Goal: Task Accomplishment & Management: Use online tool/utility

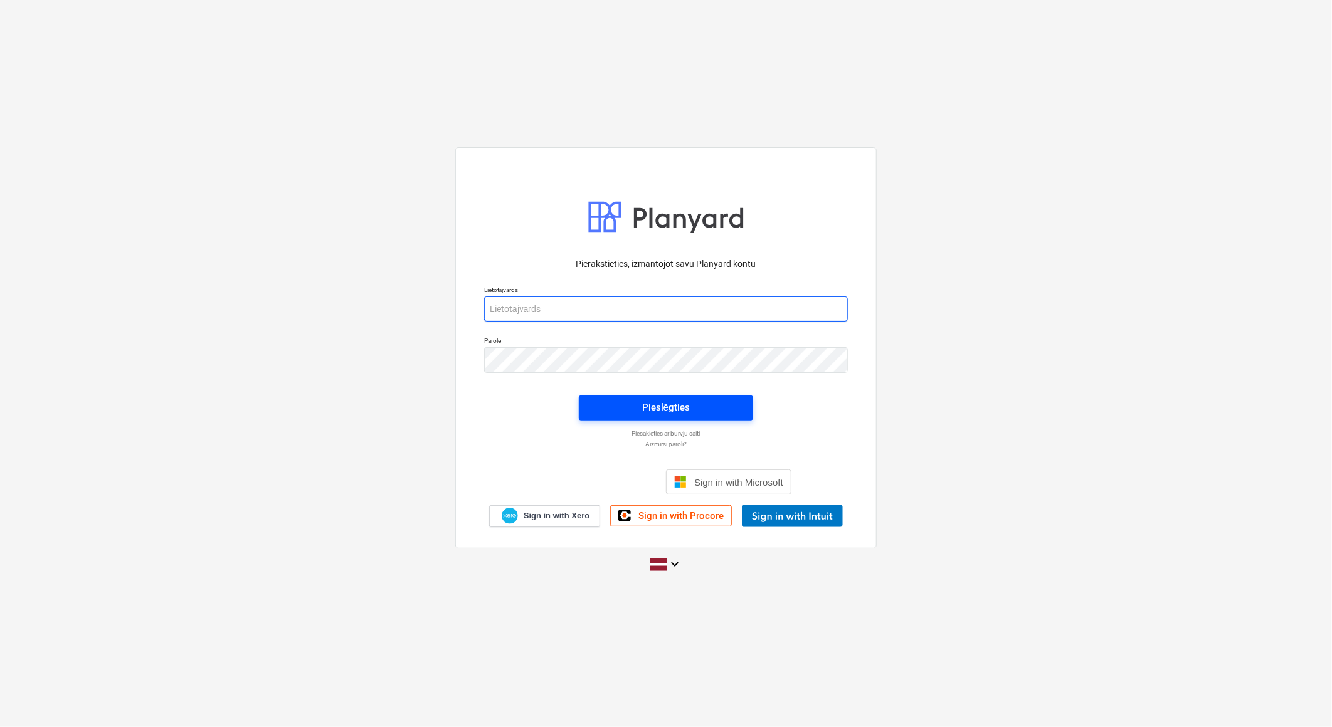
type input "[EMAIL_ADDRESS][DOMAIN_NAME]"
click at [702, 411] on span "Pieslēgties" at bounding box center [666, 407] width 144 height 16
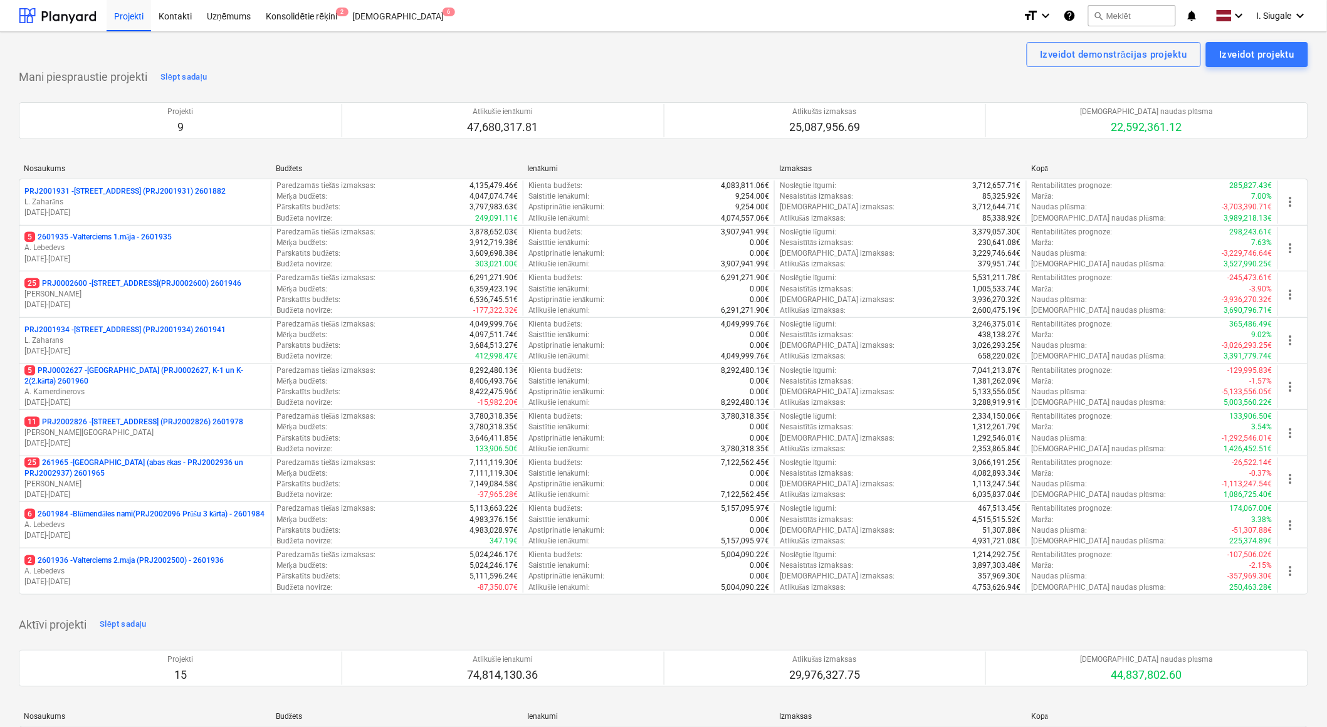
drag, startPoint x: 178, startPoint y: 329, endPoint x: 203, endPoint y: 329, distance: 24.5
click at [177, 329] on p "PRJ2001934 - [PERSON_NAME][STREET_ADDRESS] (PRJ2001934) 2601941" at bounding box center [124, 330] width 201 height 11
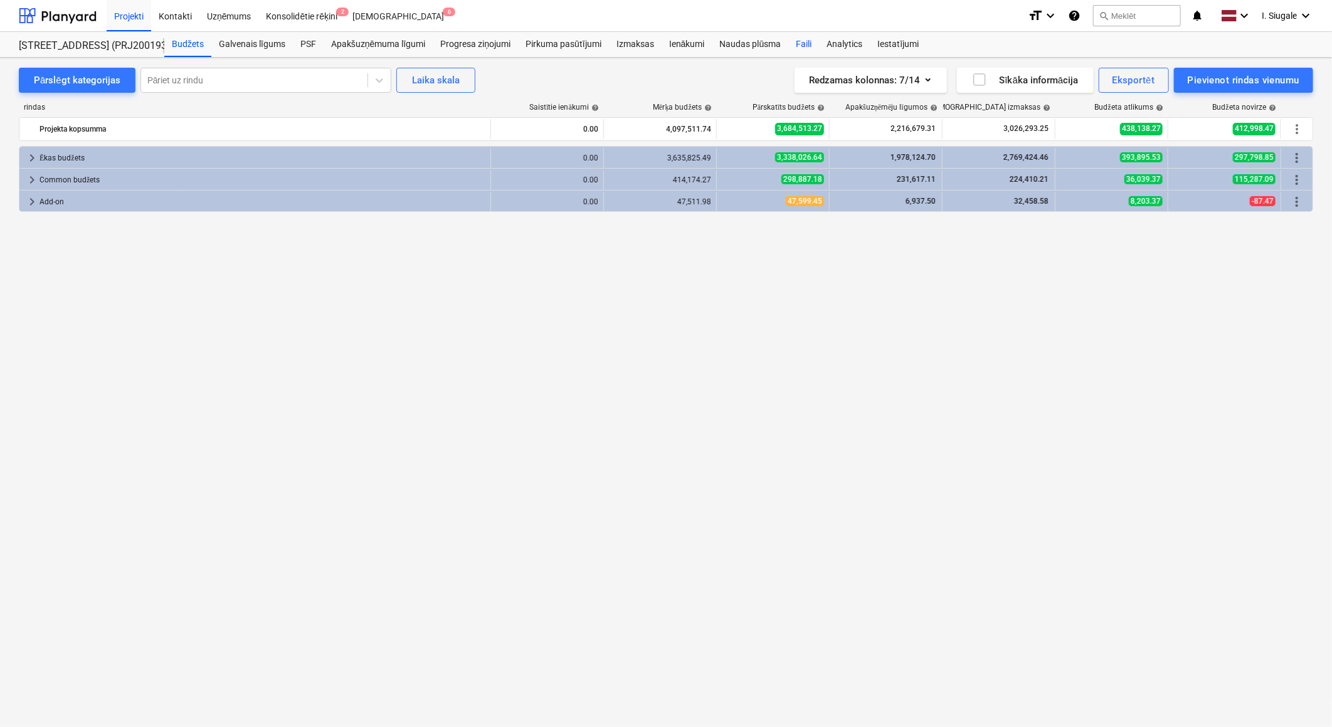
click at [805, 41] on div "Faili" at bounding box center [803, 44] width 31 height 25
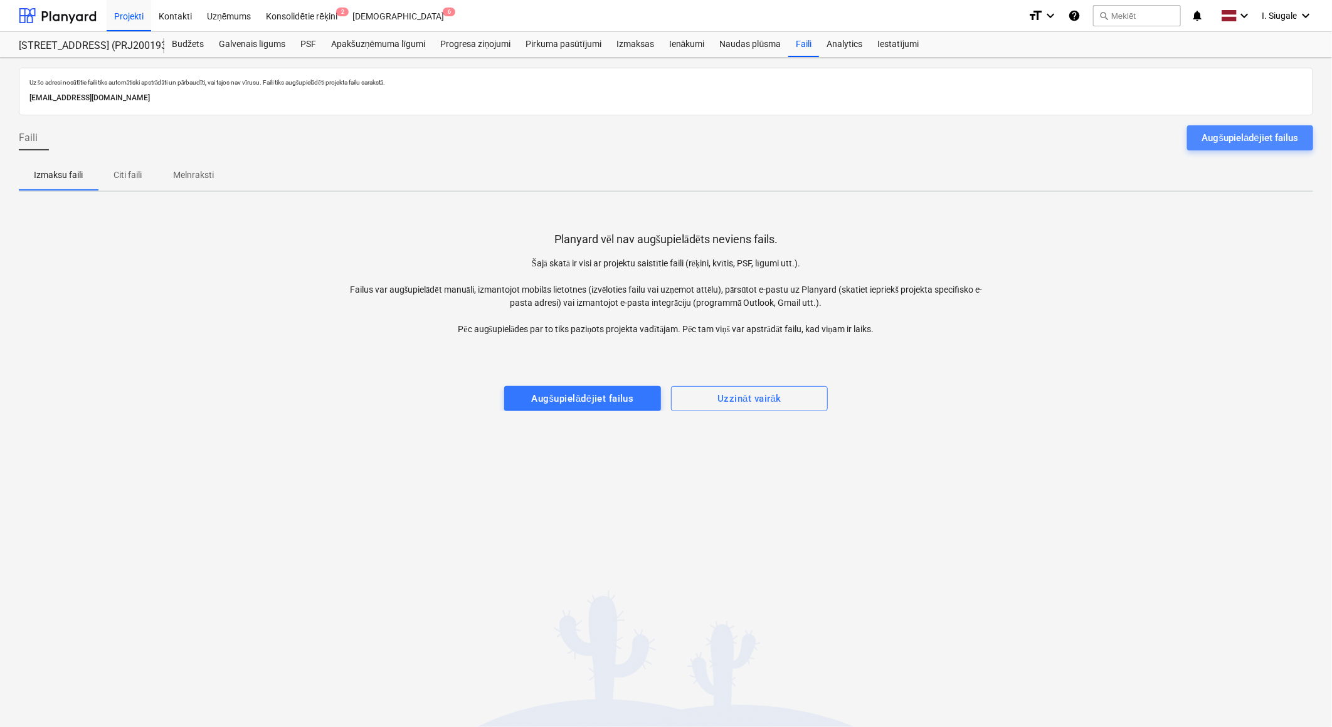
click at [1206, 137] on div "Augšupielādējiet failus" at bounding box center [1250, 138] width 96 height 16
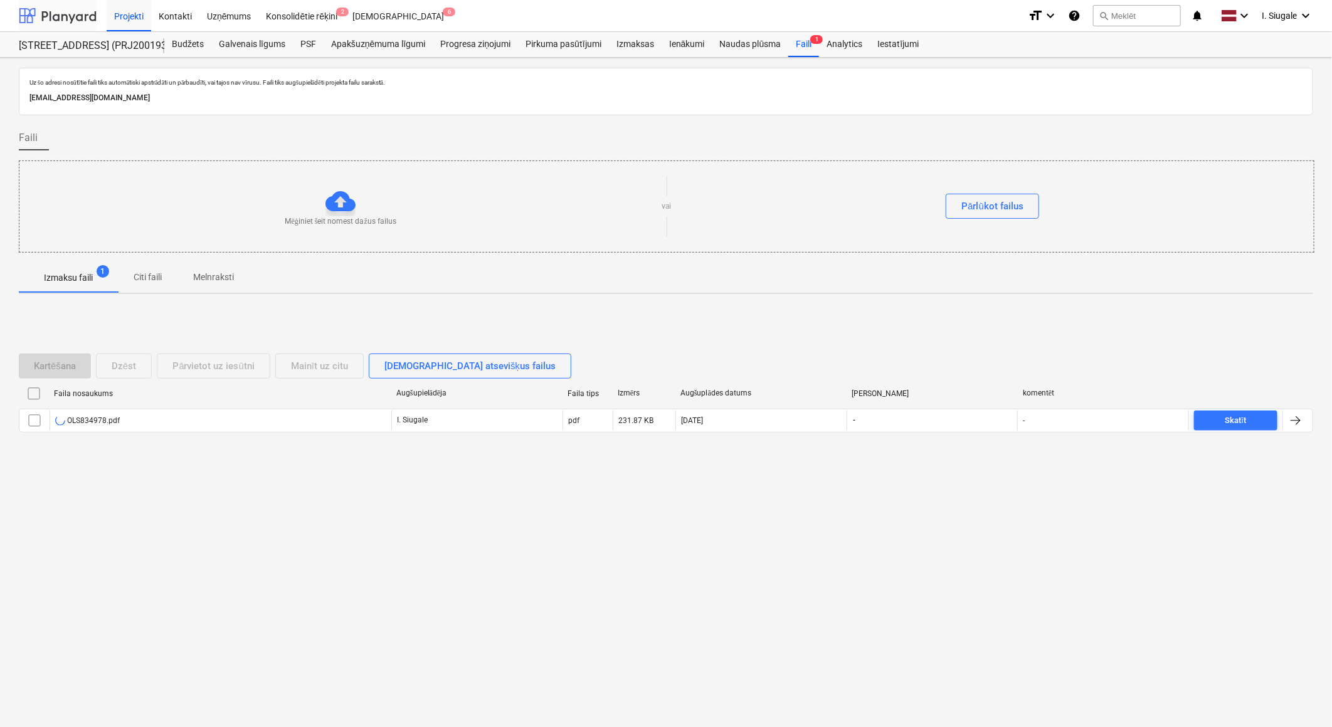
click at [70, 11] on div at bounding box center [58, 15] width 78 height 31
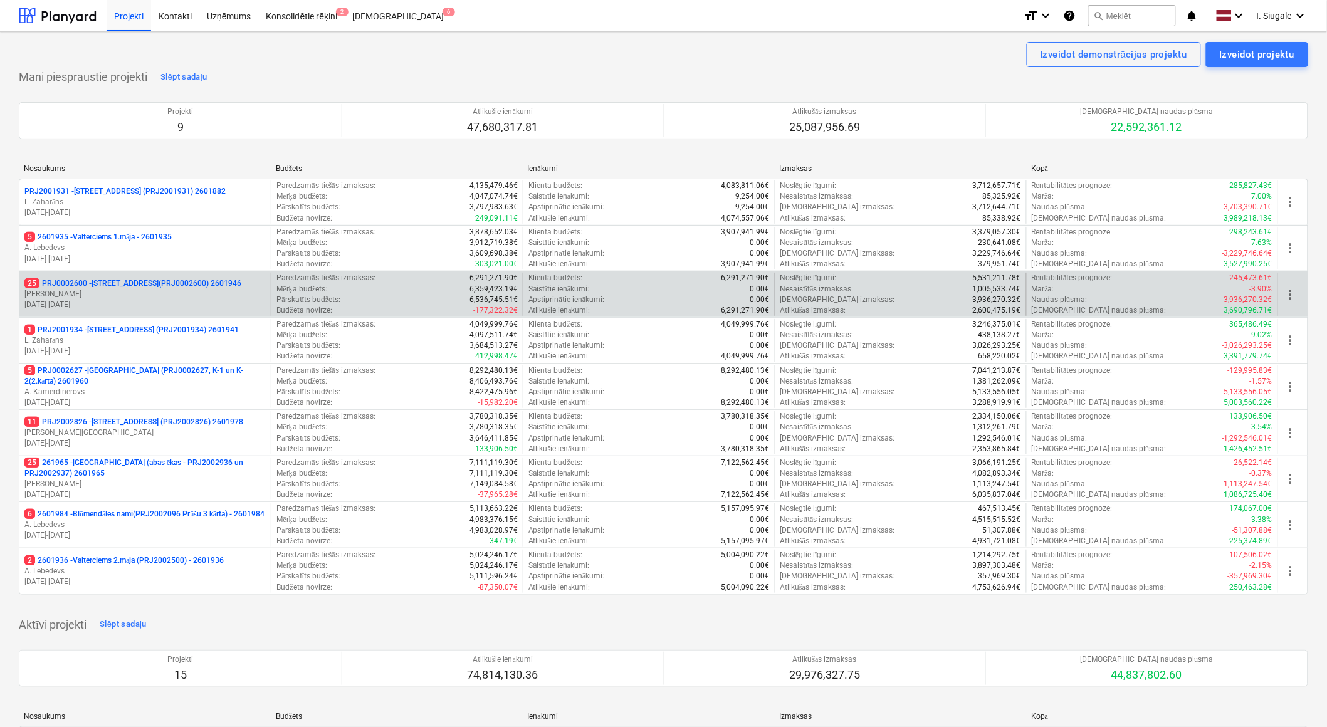
click at [152, 297] on p "[PERSON_NAME]" at bounding box center [144, 294] width 241 height 11
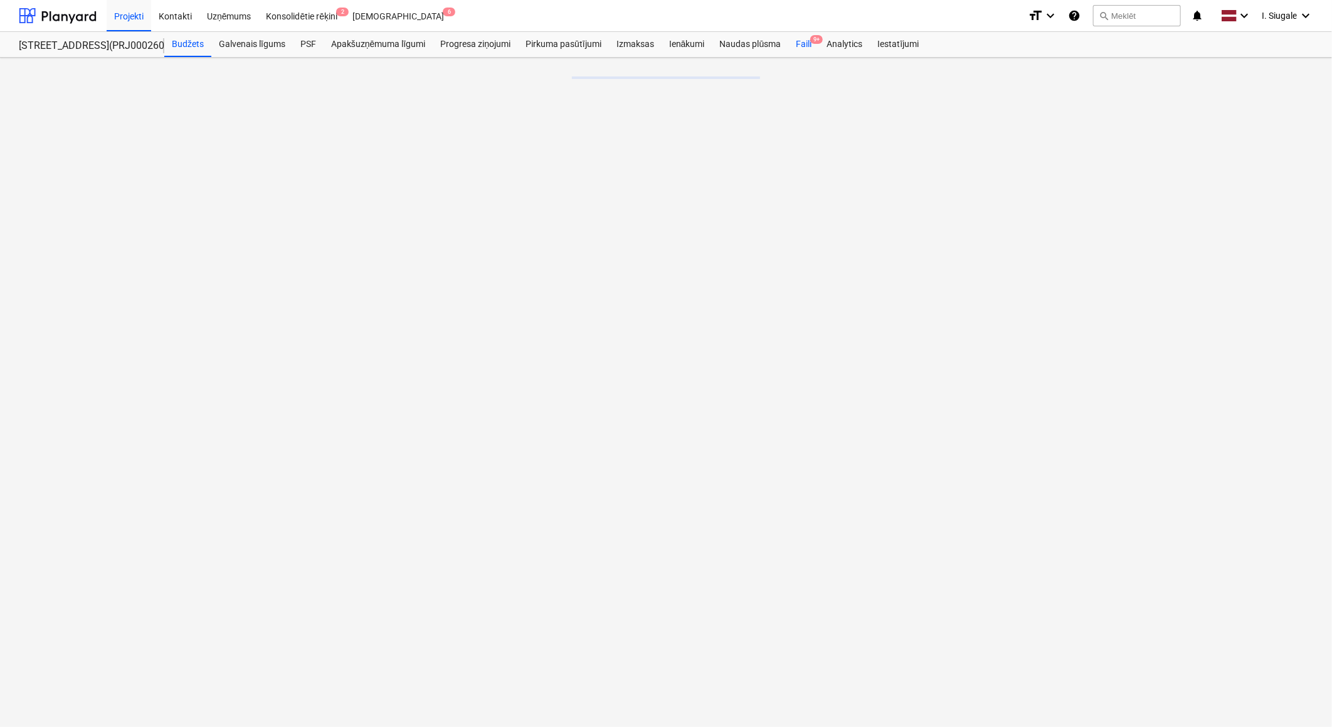
click at [806, 46] on div "Faili 9+" at bounding box center [803, 44] width 31 height 25
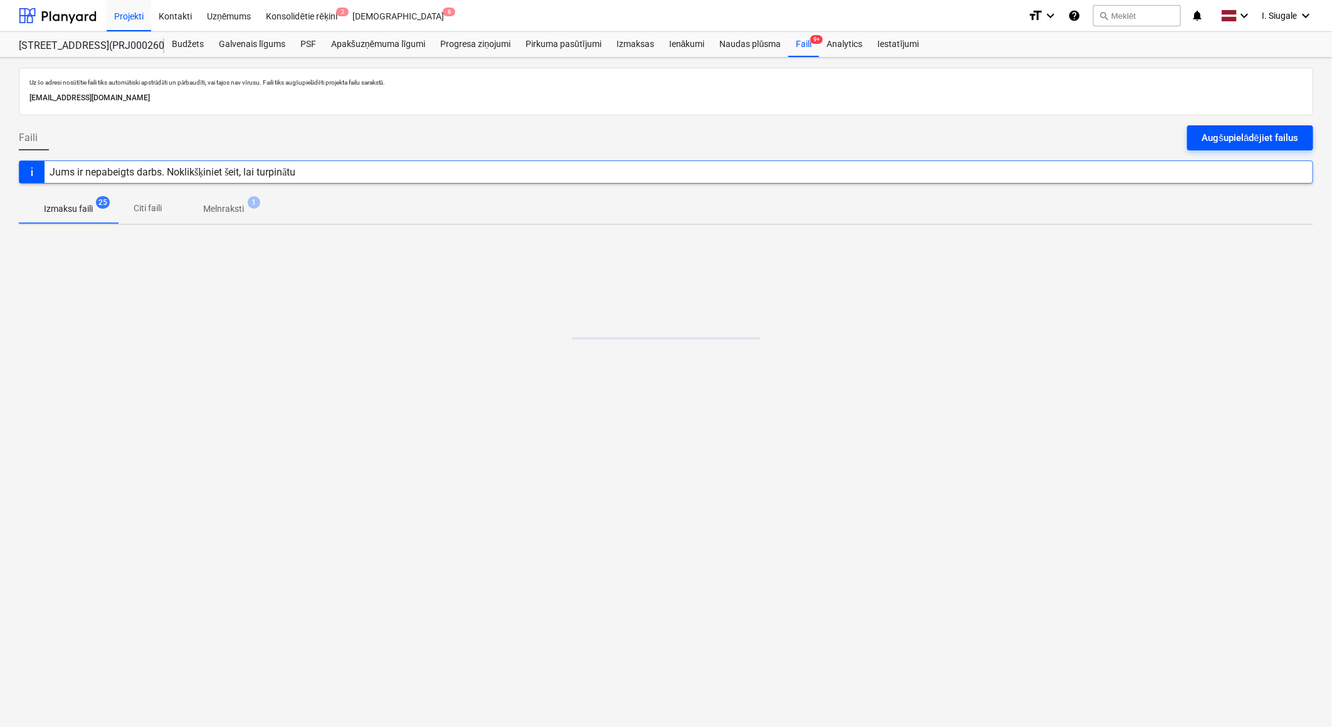
click at [1246, 139] on div "Augšupielādējiet failus" at bounding box center [1250, 138] width 96 height 16
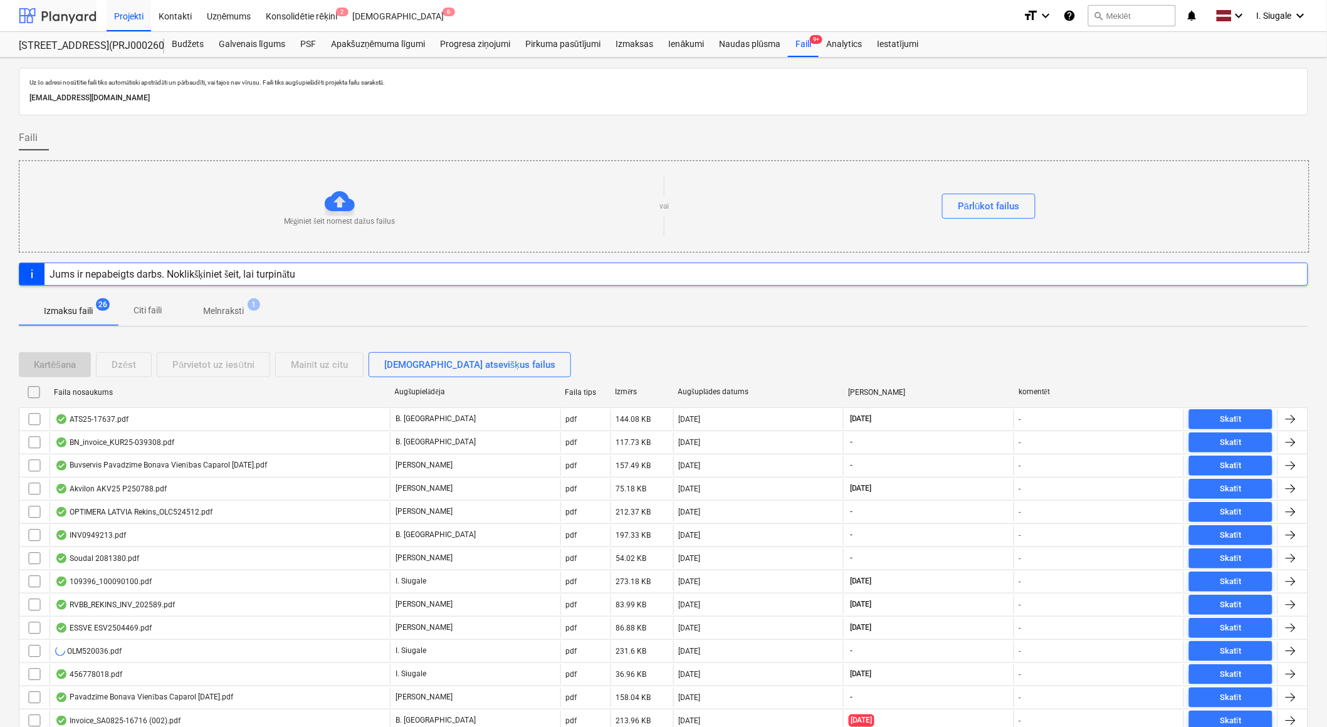
click at [67, 13] on div at bounding box center [58, 15] width 78 height 31
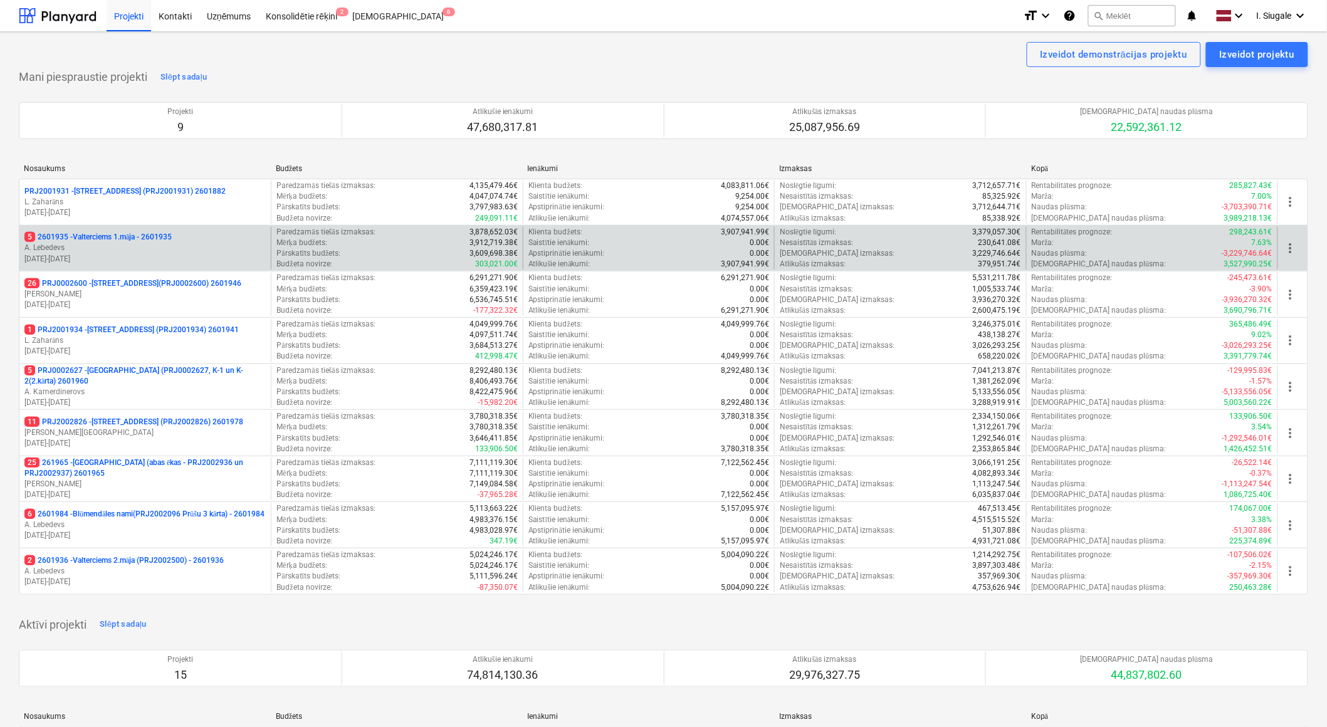
click at [139, 245] on p "A. Lebedevs" at bounding box center [144, 248] width 241 height 11
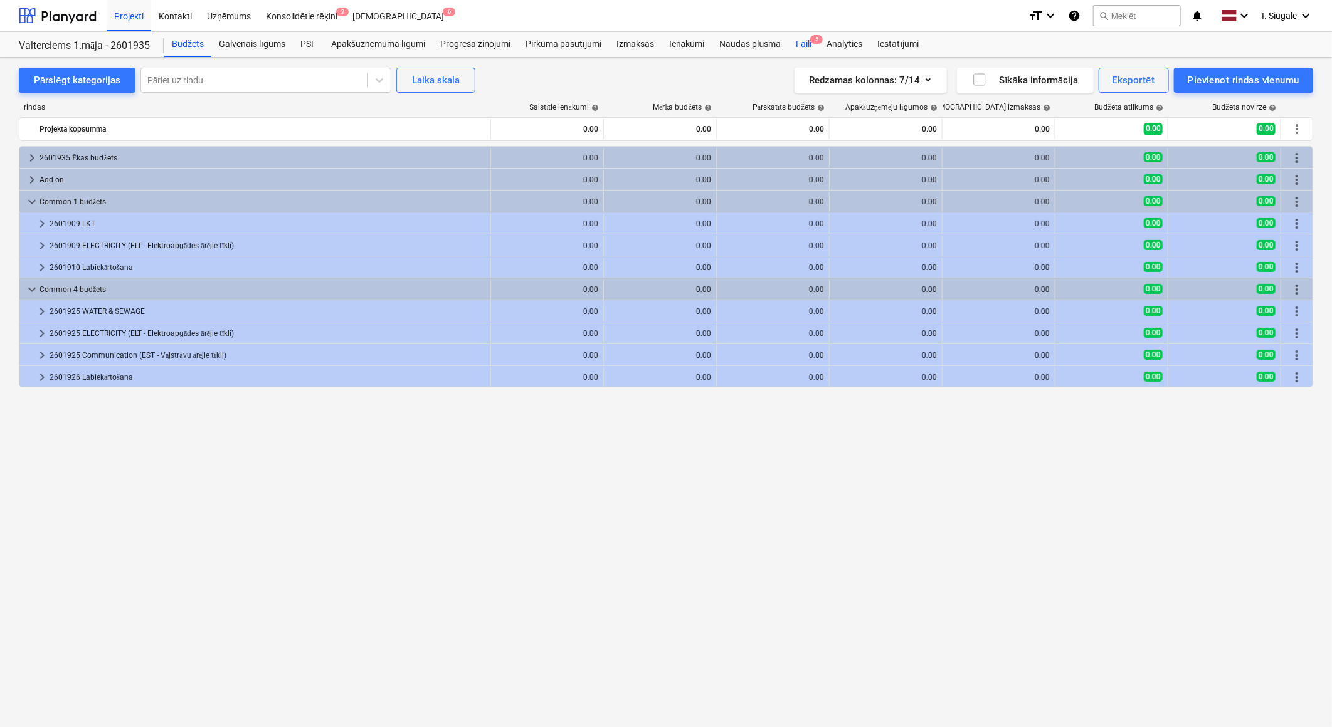
click at [809, 41] on div "Faili 5" at bounding box center [803, 44] width 31 height 25
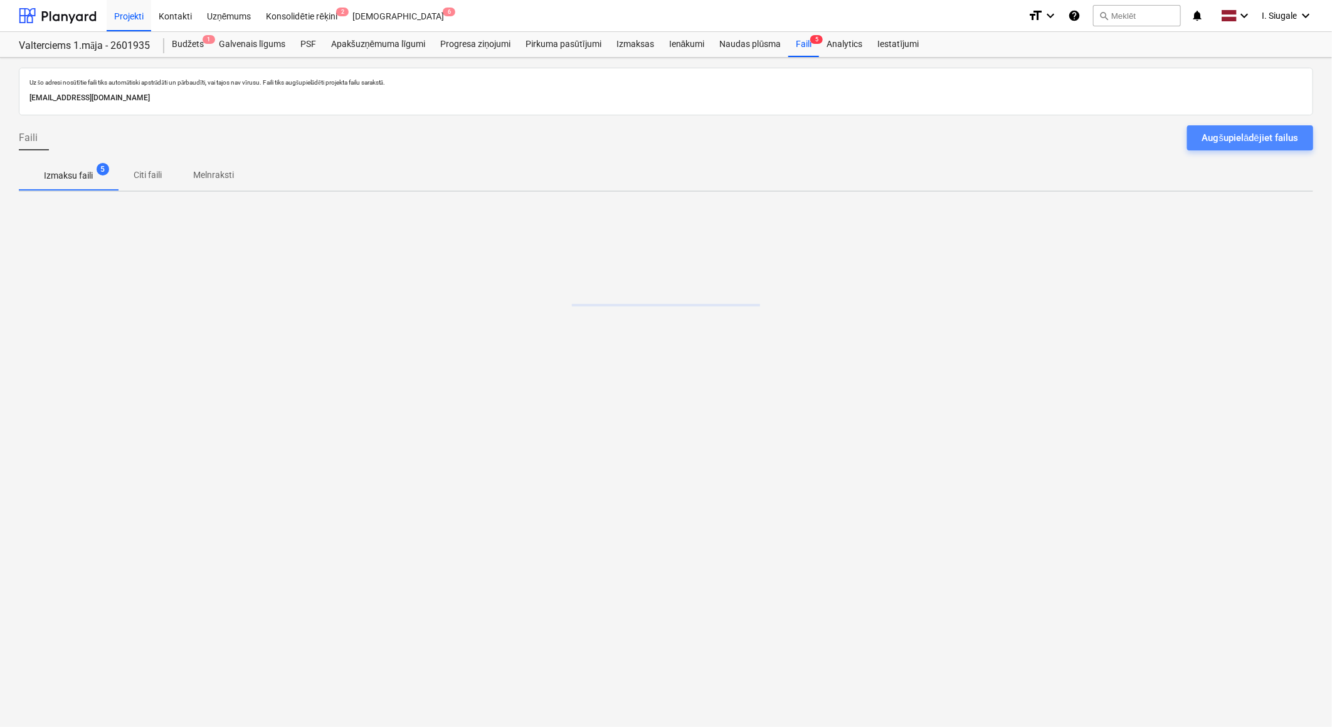
click at [1231, 134] on div "Augšupielādējiet failus" at bounding box center [1250, 138] width 96 height 16
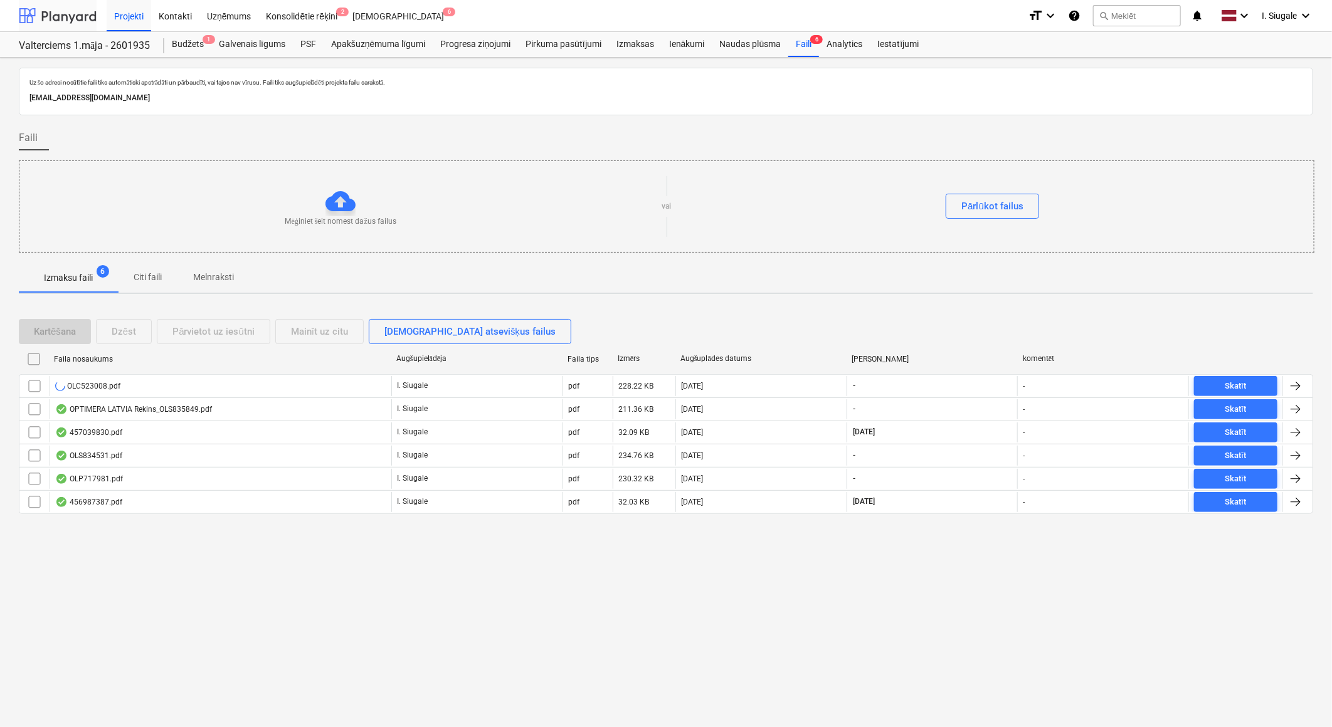
click at [43, 13] on div at bounding box center [58, 15] width 78 height 31
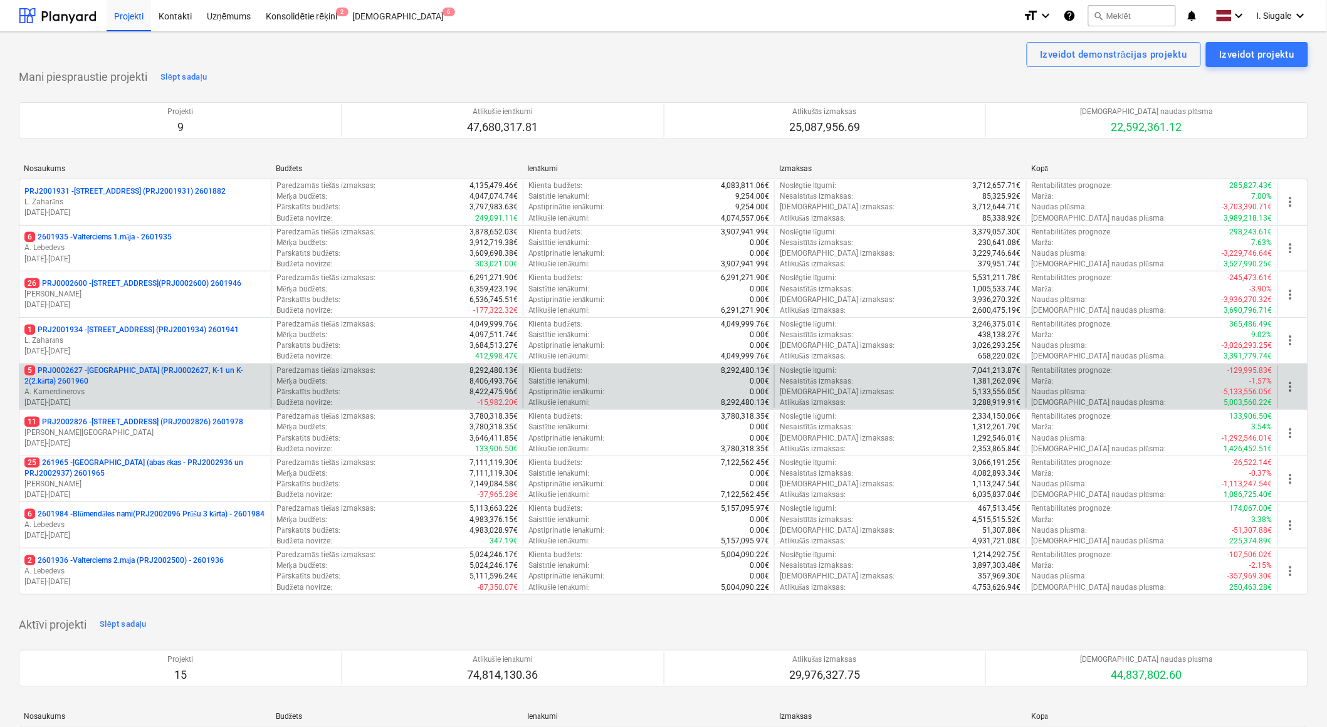
click at [135, 384] on p "5 PRJ0002627 - [GEOGRAPHIC_DATA] (PRJ0002627, K-1 un K-2(2.kārta) 2601960" at bounding box center [144, 376] width 241 height 21
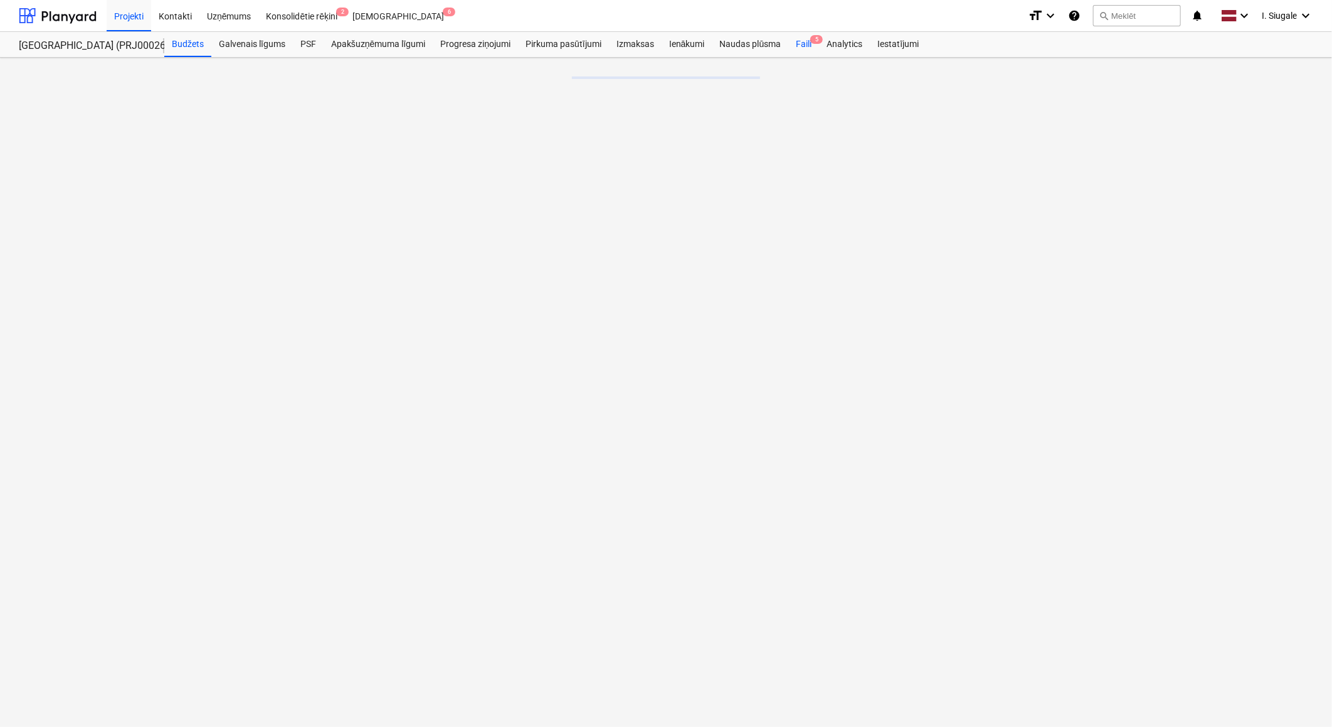
click at [803, 42] on div "Faili 5" at bounding box center [803, 44] width 31 height 25
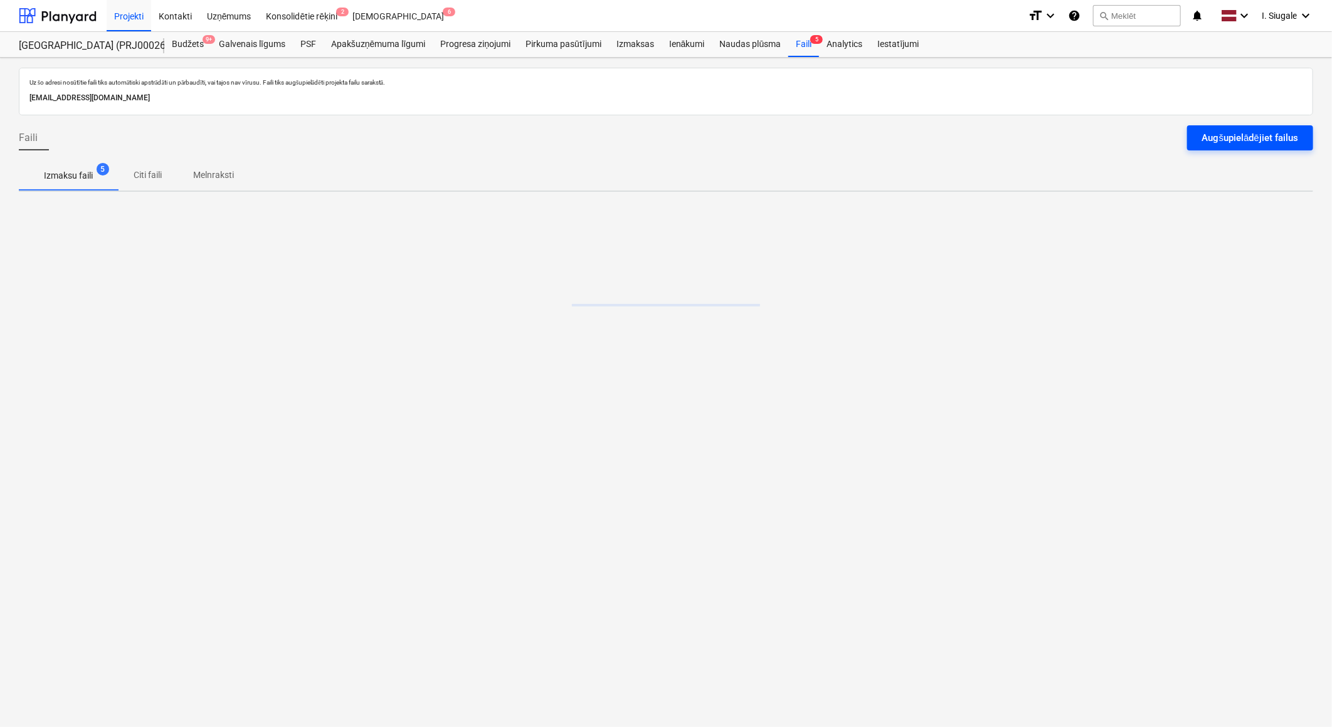
click at [1246, 140] on div "Augšupielādējiet failus" at bounding box center [1250, 138] width 96 height 16
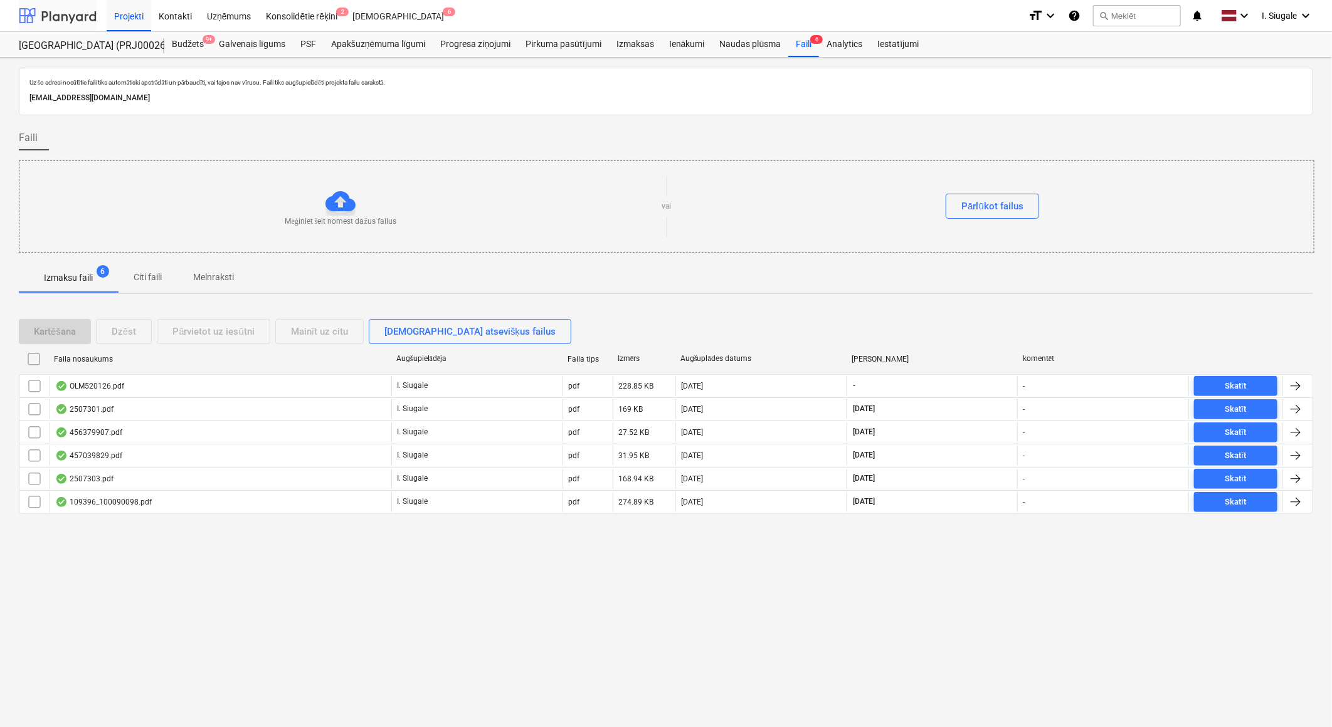
click at [60, 11] on div at bounding box center [58, 15] width 78 height 31
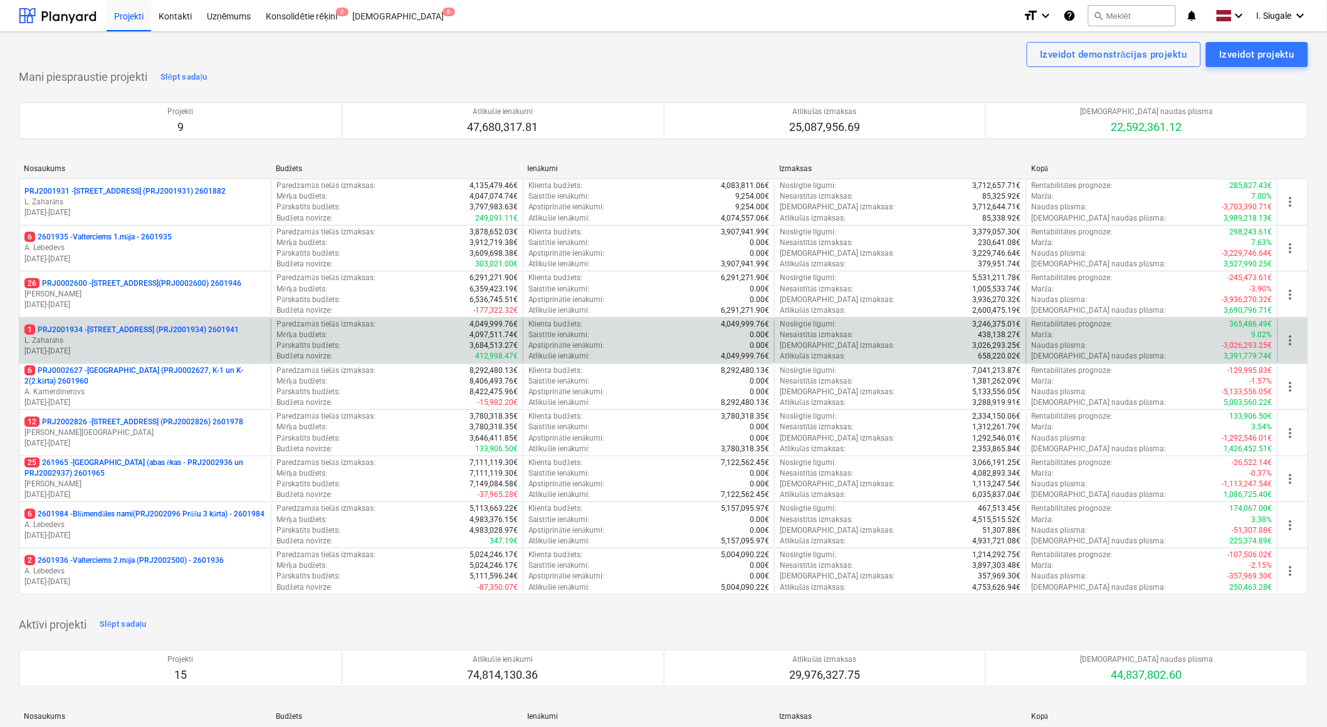
click at [168, 337] on p "L. Zaharāns" at bounding box center [144, 340] width 241 height 11
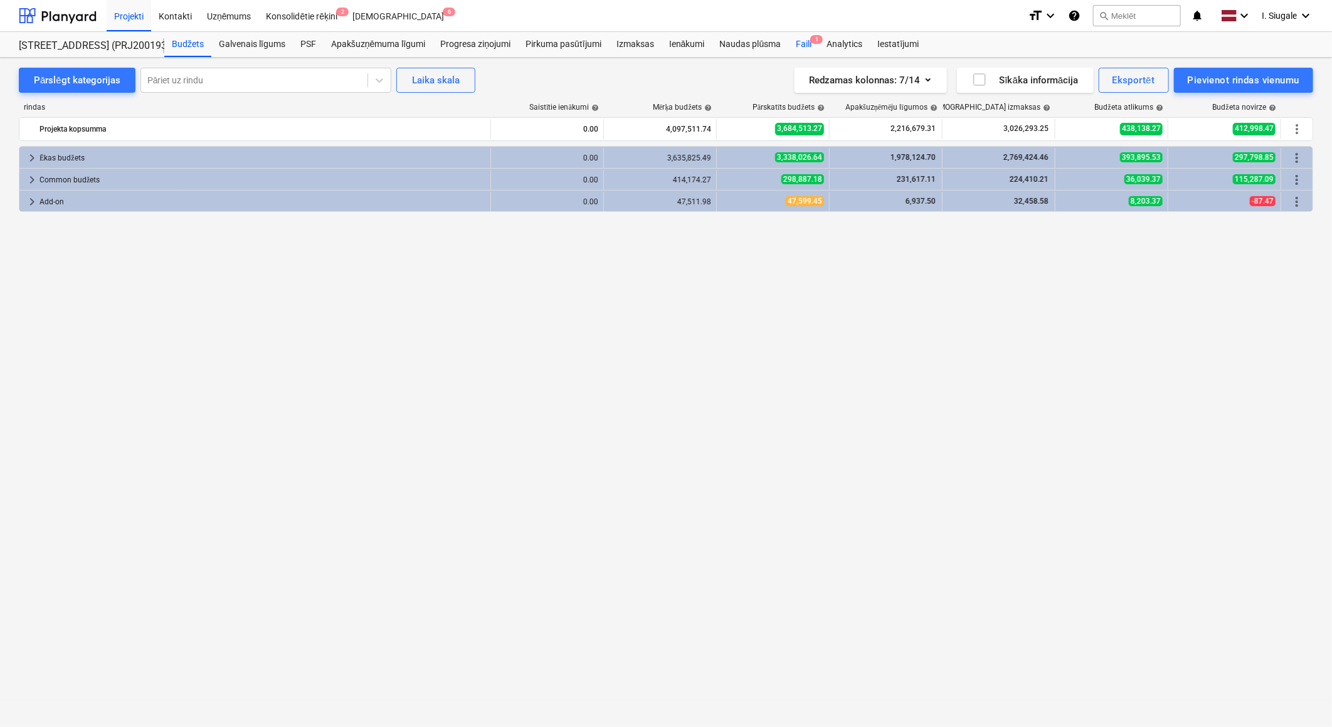
click at [806, 41] on div "Faili 1" at bounding box center [803, 44] width 31 height 25
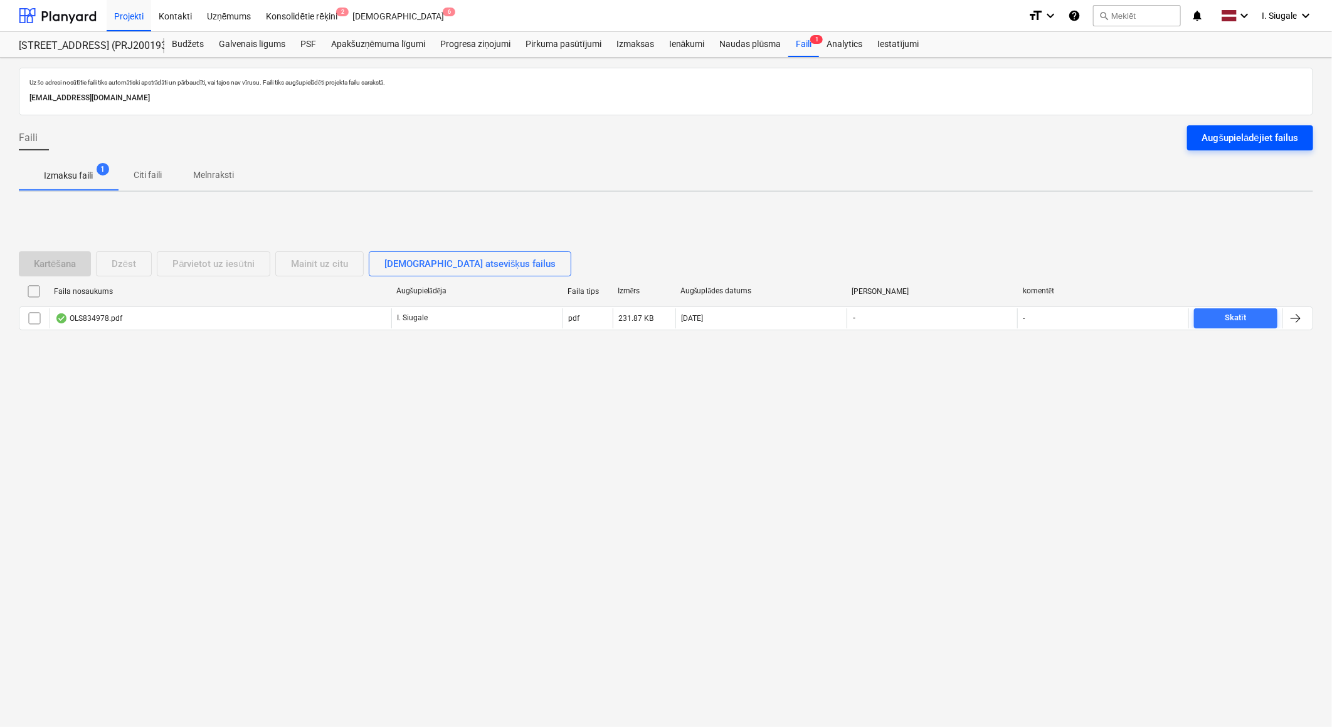
click at [1237, 136] on div "Augšupielādējiet failus" at bounding box center [1250, 138] width 96 height 16
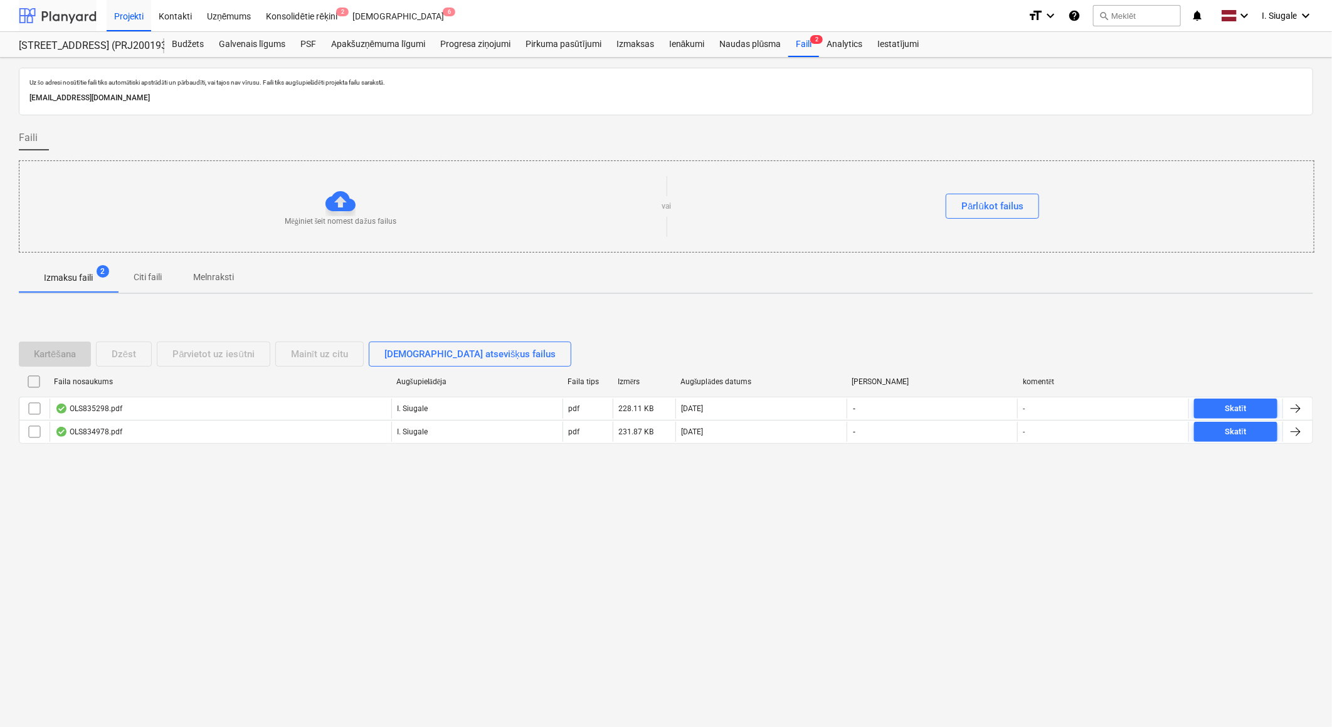
click at [65, 16] on div at bounding box center [58, 15] width 78 height 31
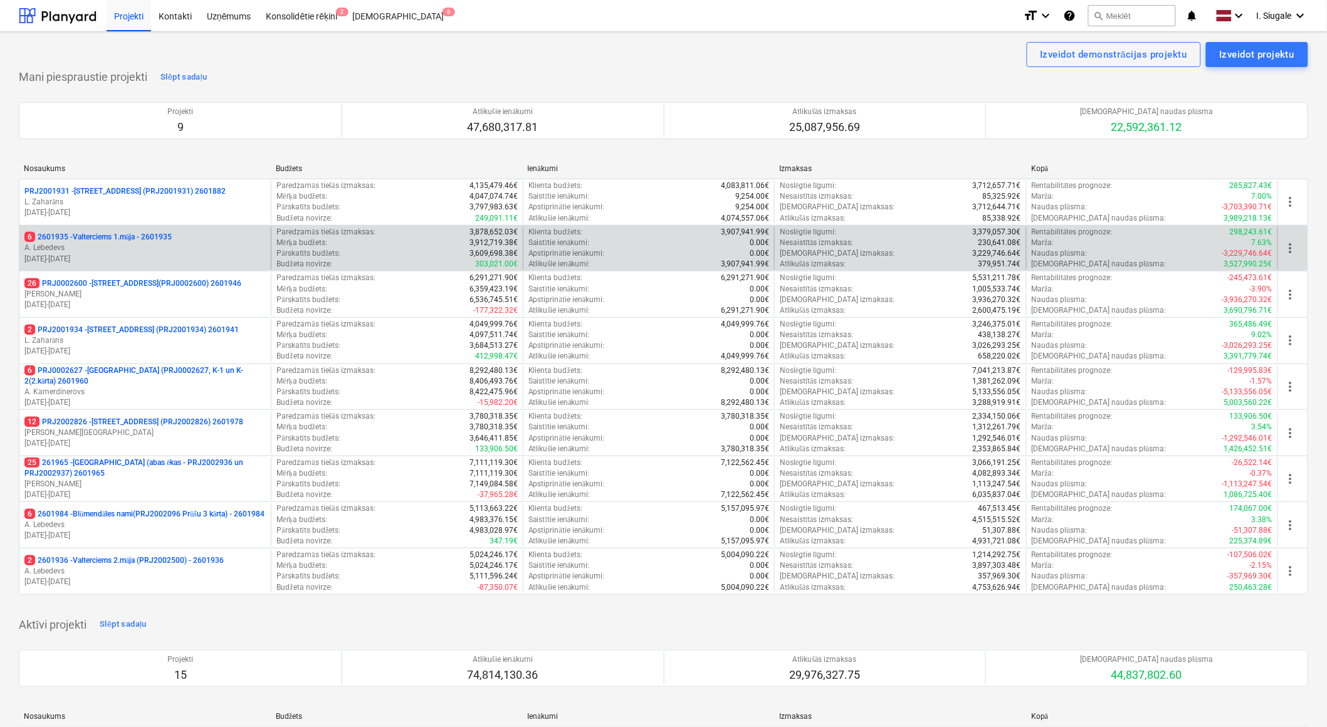
click at [145, 245] on p "A. Lebedevs" at bounding box center [144, 248] width 241 height 11
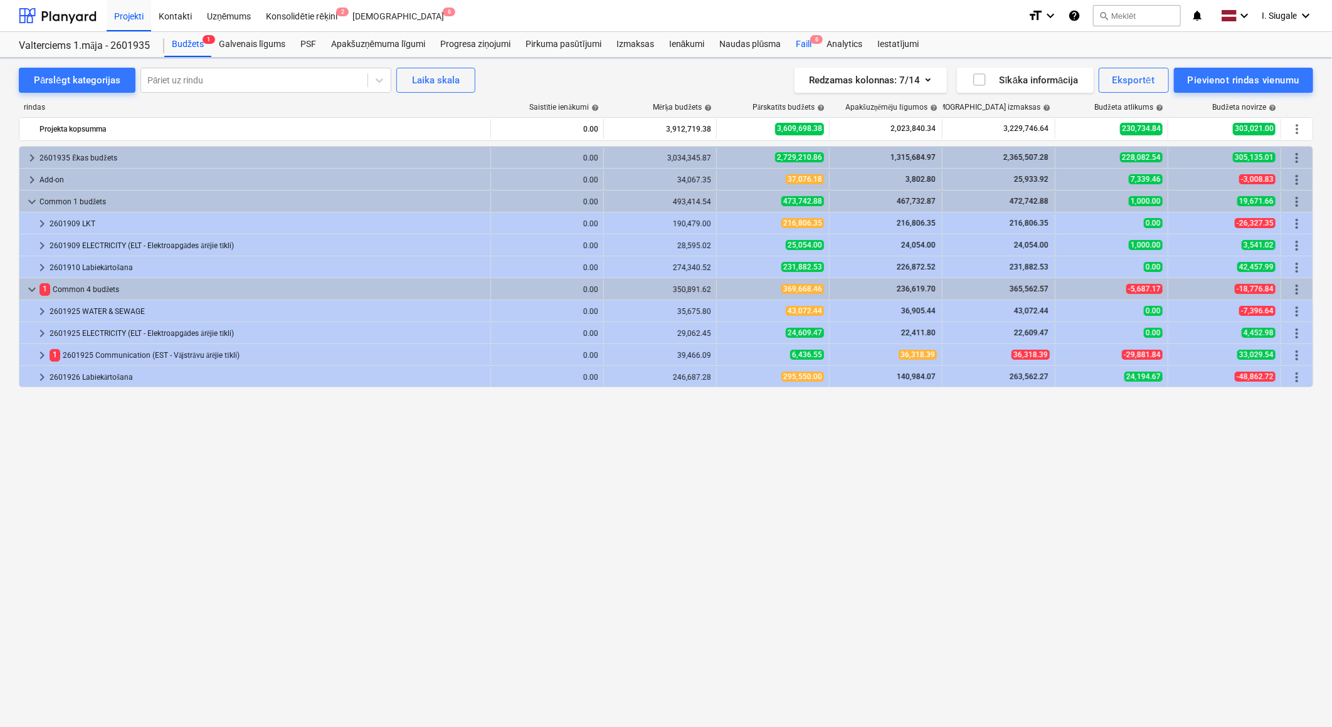
click at [805, 41] on div "Faili 6" at bounding box center [803, 44] width 31 height 25
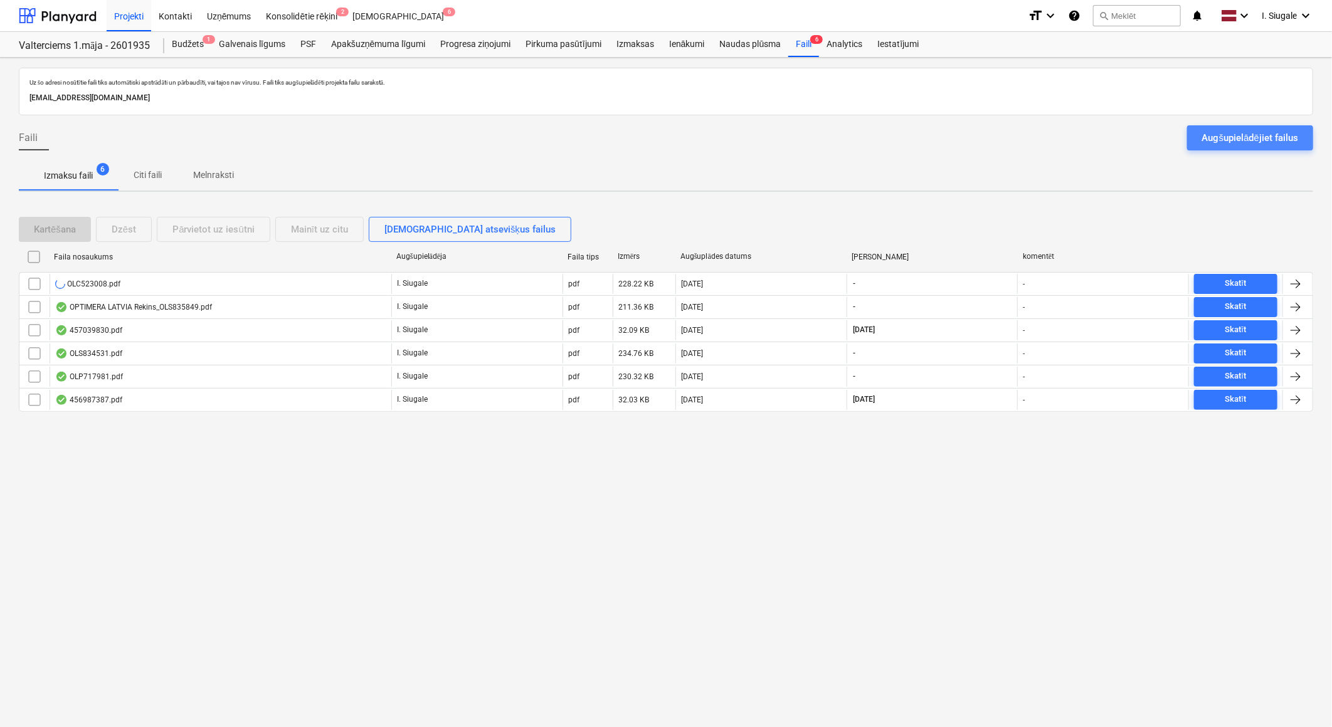
click at [1254, 139] on div "Augšupielādējiet failus" at bounding box center [1250, 138] width 96 height 16
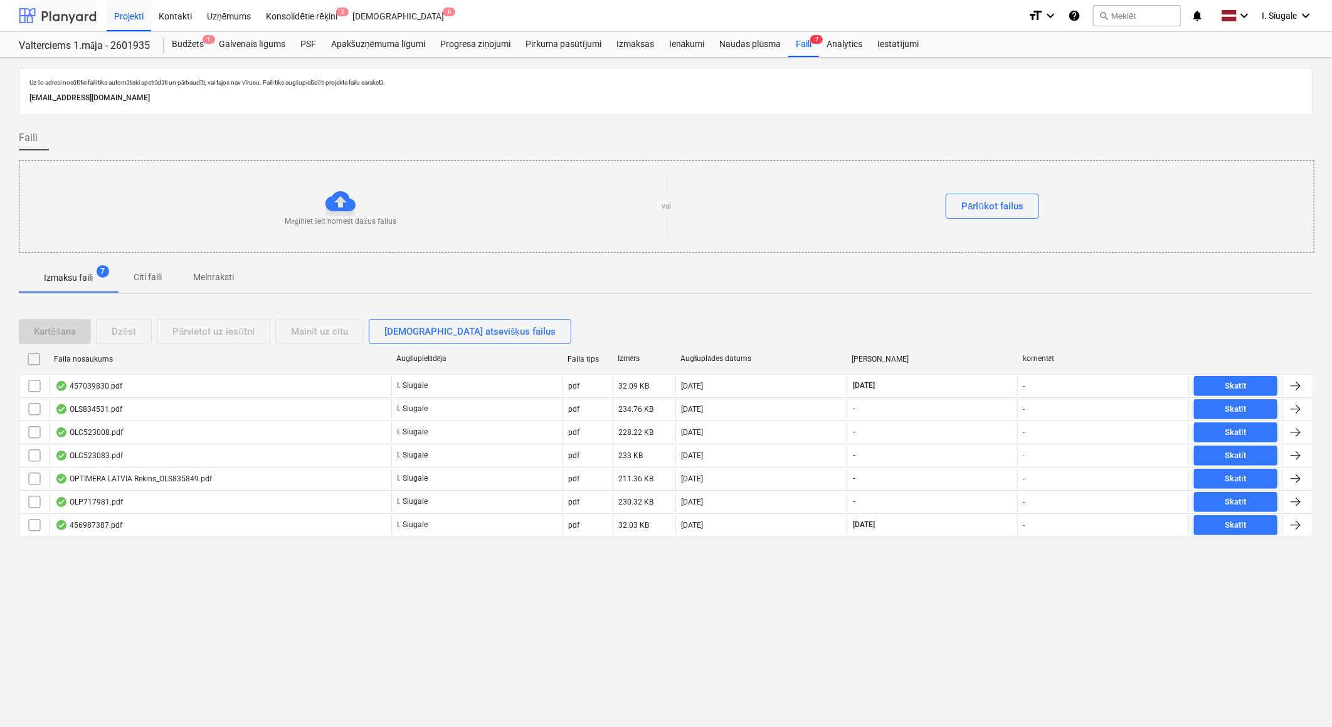
click at [66, 16] on div at bounding box center [58, 15] width 78 height 31
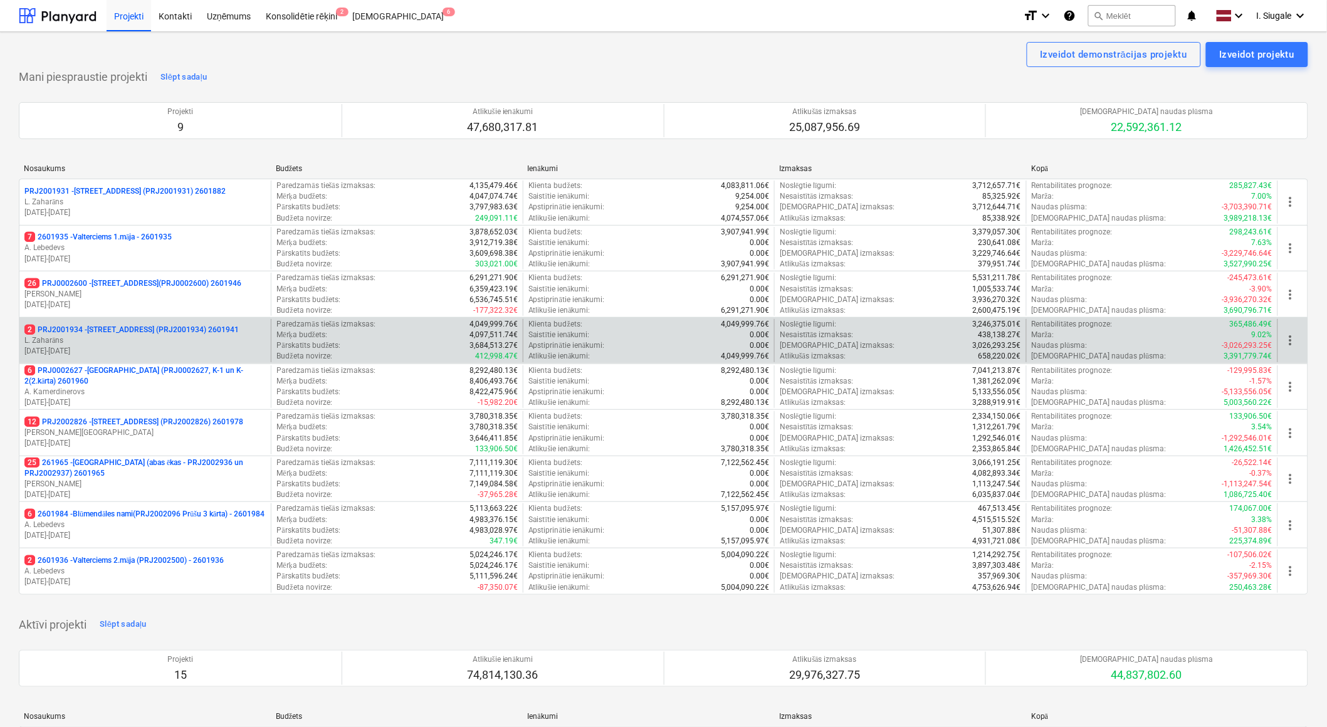
click at [155, 342] on p "L. Zaharāns" at bounding box center [144, 340] width 241 height 11
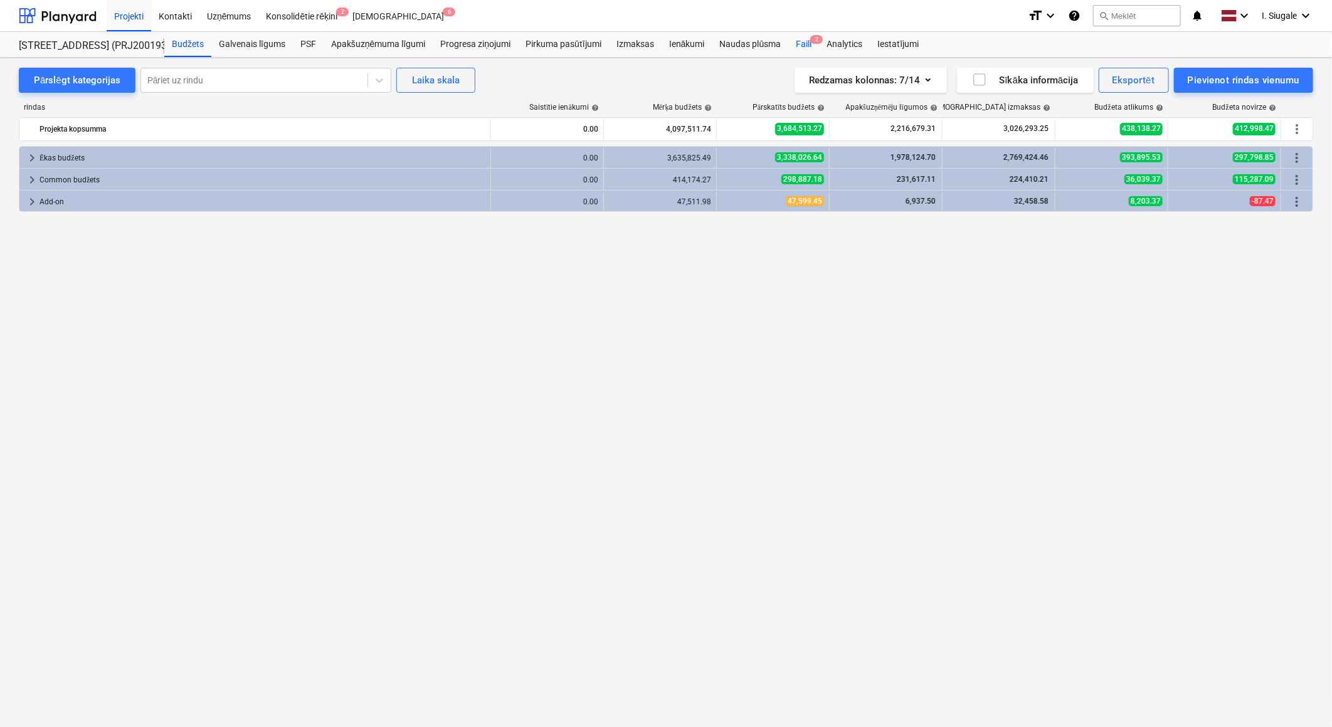
click at [809, 39] on div "Faili 2" at bounding box center [803, 44] width 31 height 25
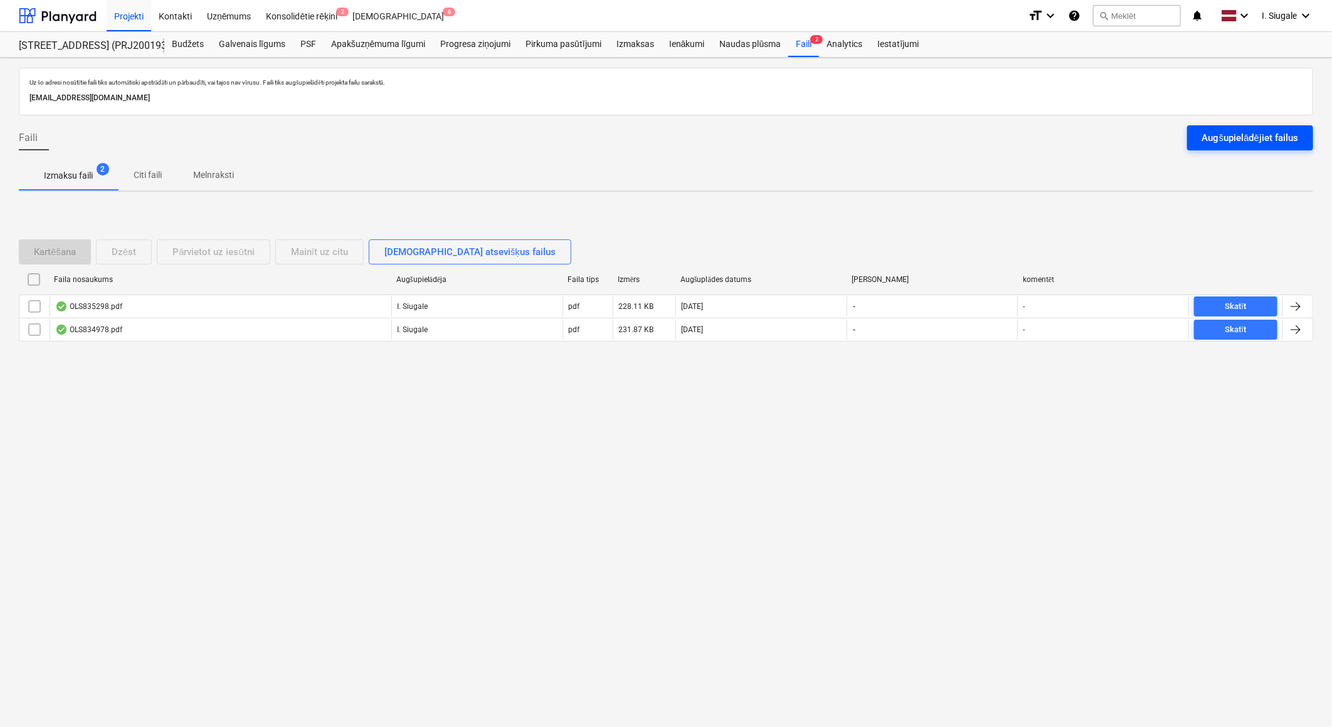
click at [1234, 135] on div "Augšupielādējiet failus" at bounding box center [1250, 138] width 96 height 16
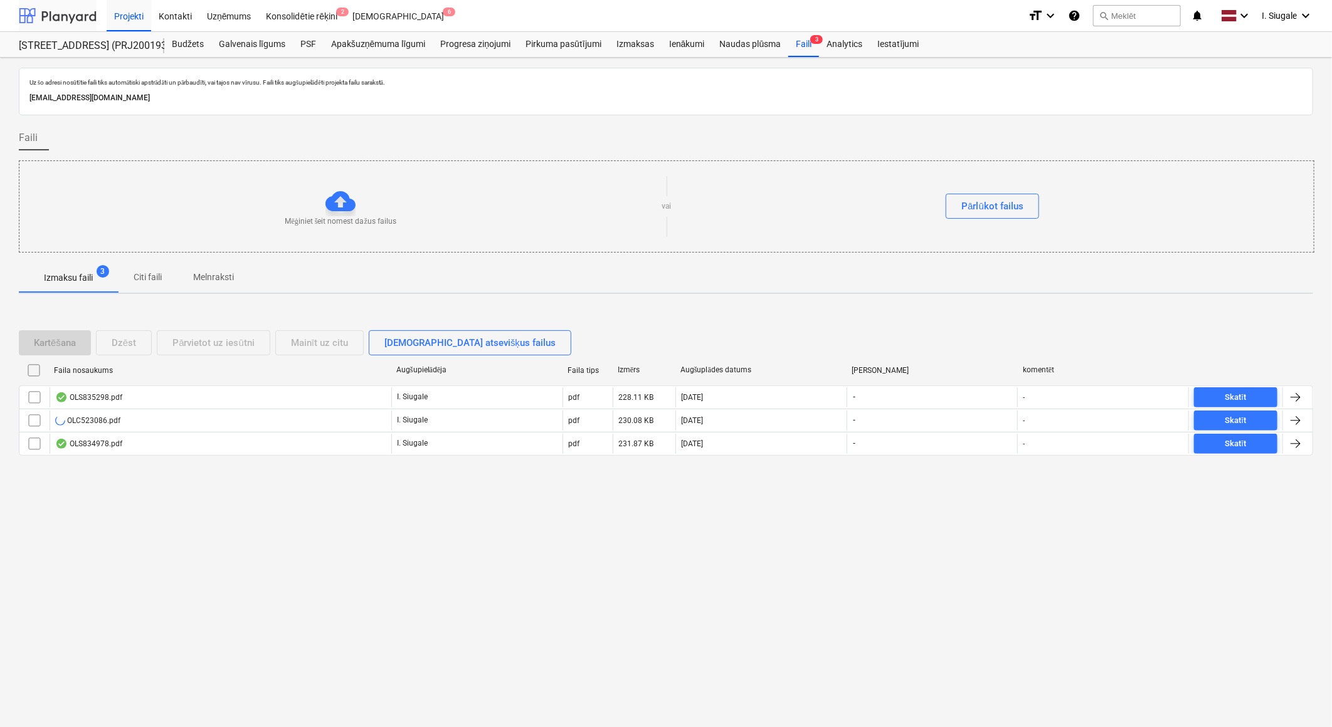
click at [71, 9] on div at bounding box center [58, 15] width 78 height 31
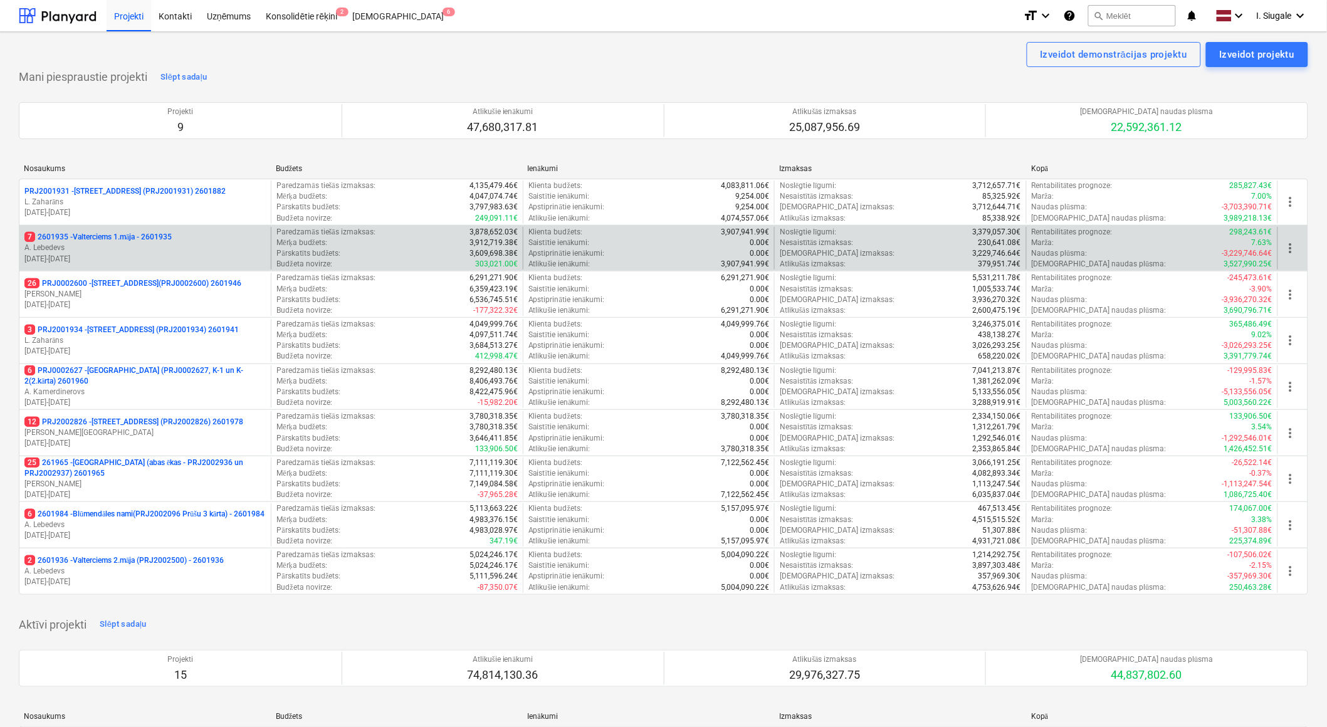
click at [163, 251] on p "A. Lebedevs" at bounding box center [144, 248] width 241 height 11
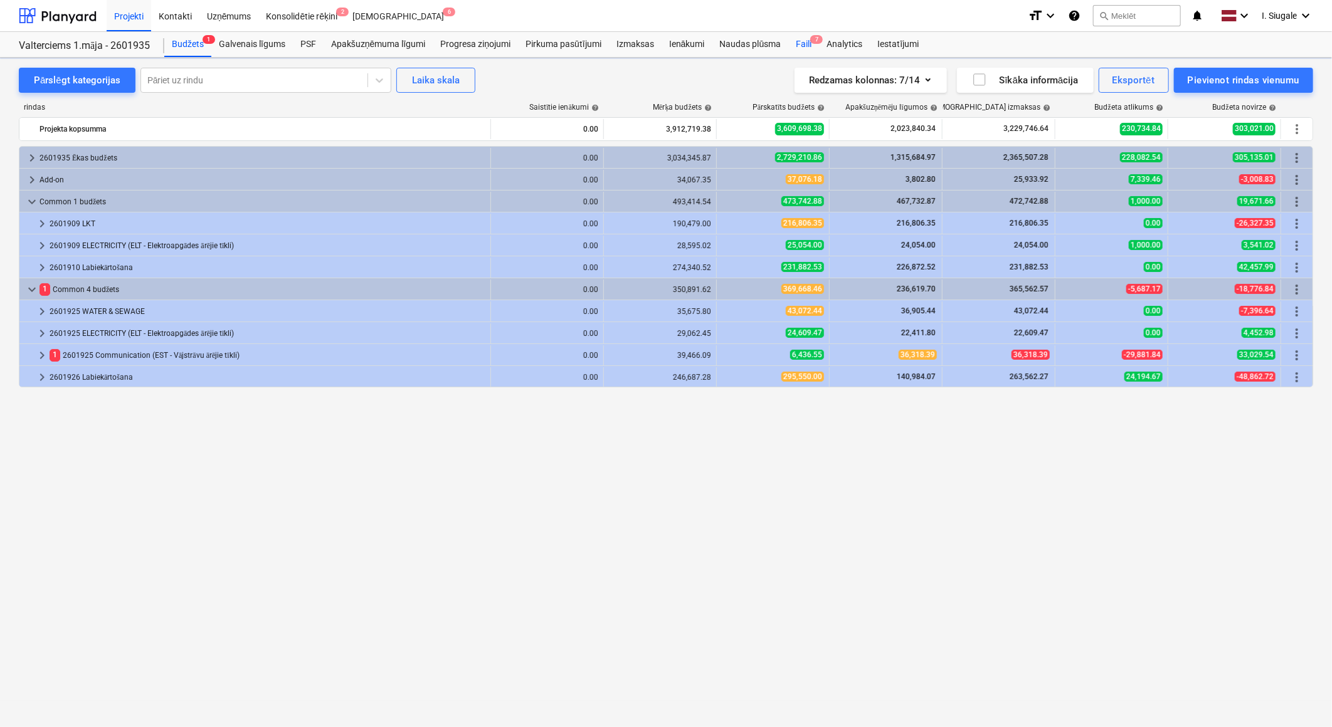
click at [807, 45] on div "Faili 7" at bounding box center [803, 44] width 31 height 25
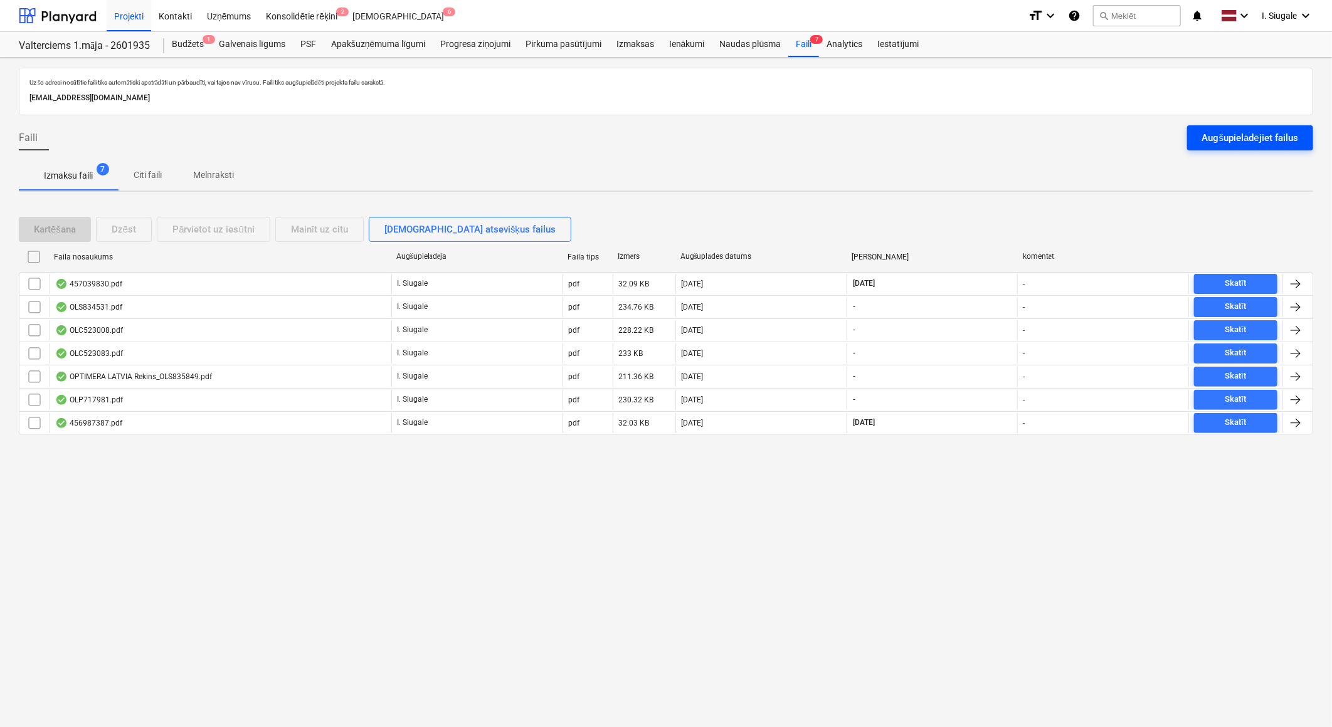
click at [1236, 135] on div "Augšupielādējiet failus" at bounding box center [1250, 138] width 96 height 16
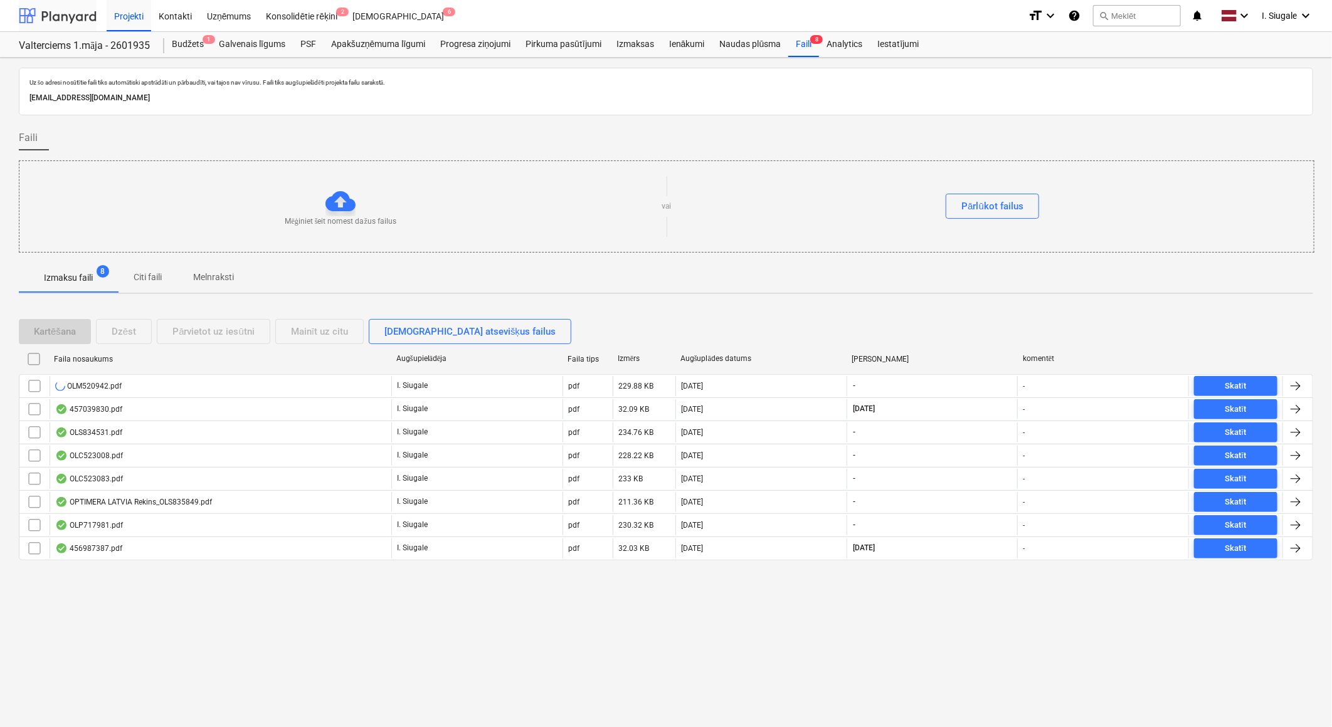
click at [57, 8] on div at bounding box center [58, 15] width 78 height 31
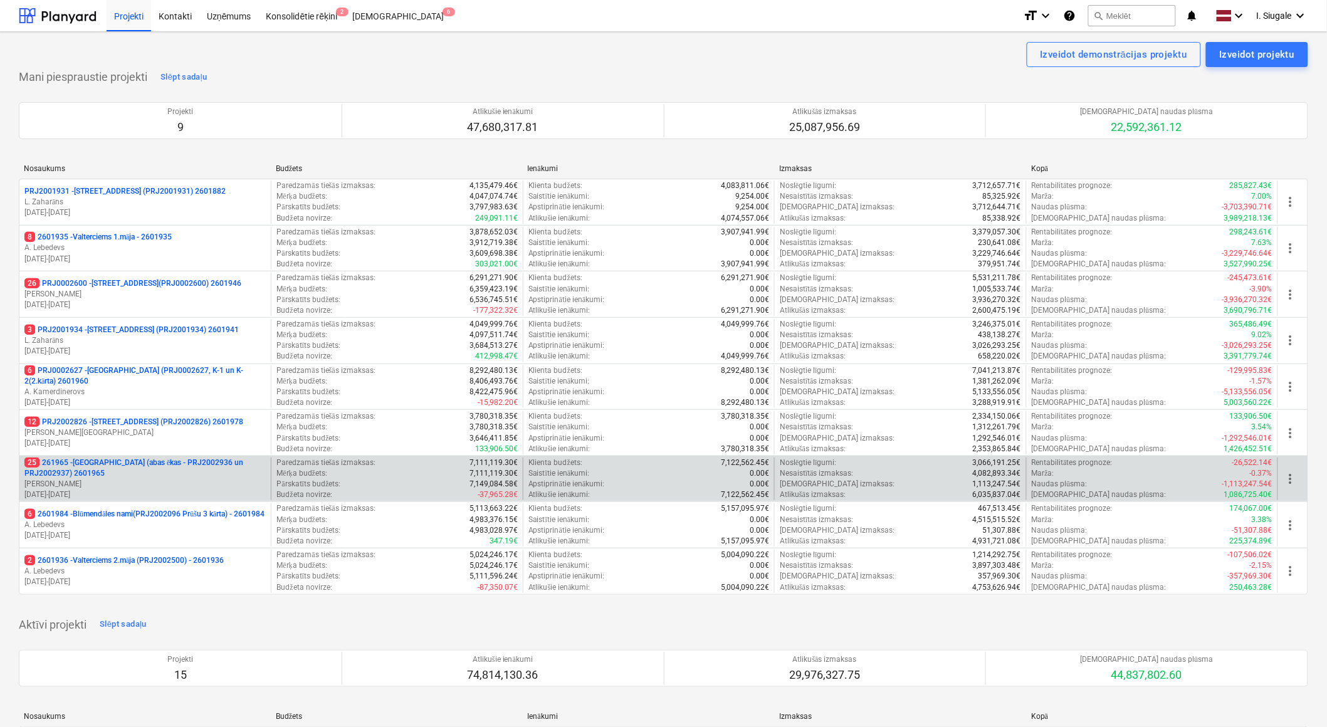
click at [161, 477] on p "25 261965 - [GEOGRAPHIC_DATA] (abas ēkas - PRJ2002936 un PRJ2002937) 2601965" at bounding box center [144, 468] width 241 height 21
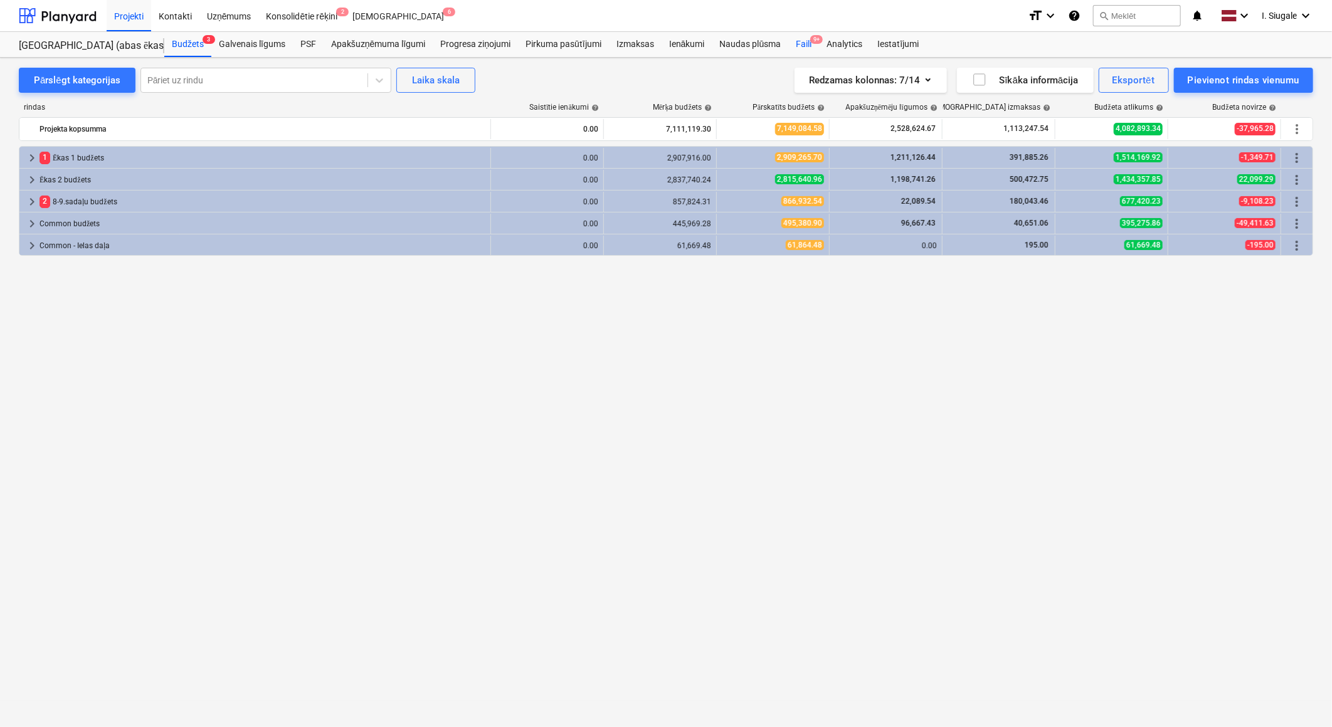
click at [809, 45] on div "Faili 9+" at bounding box center [803, 44] width 31 height 25
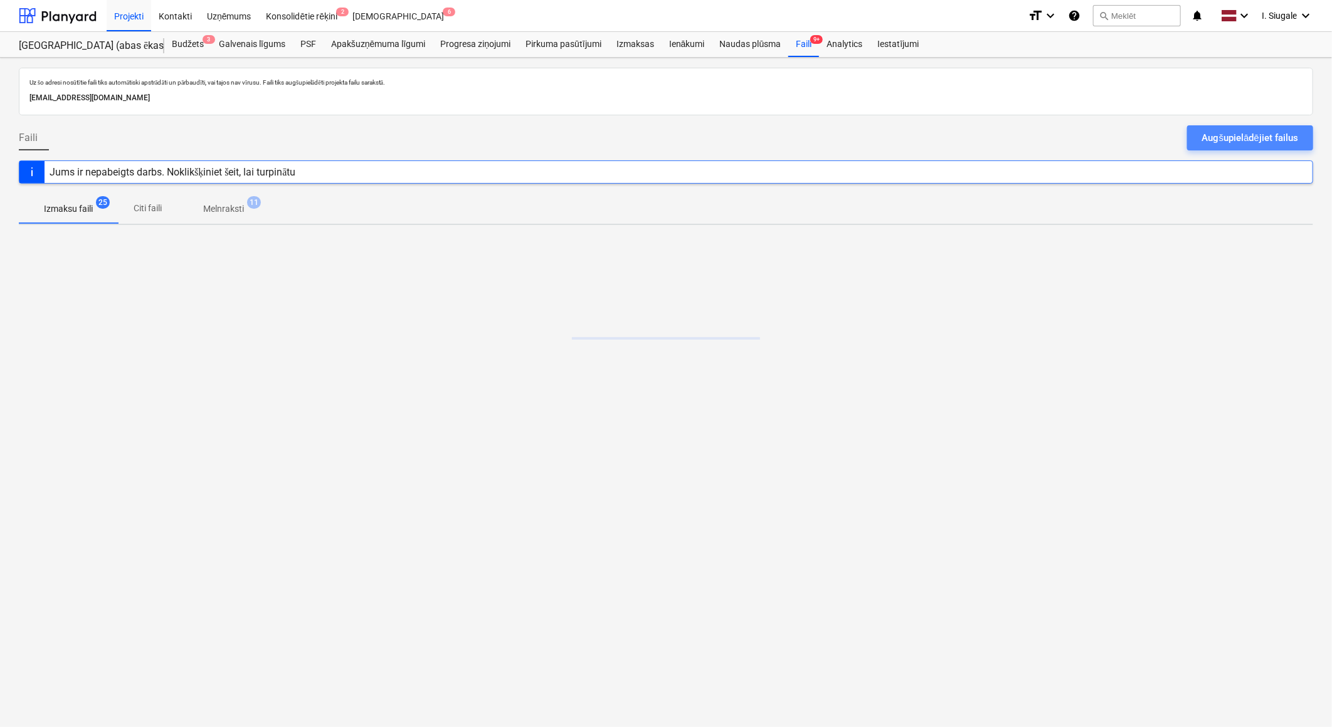
click at [1231, 137] on div "Augšupielādējiet failus" at bounding box center [1250, 138] width 96 height 16
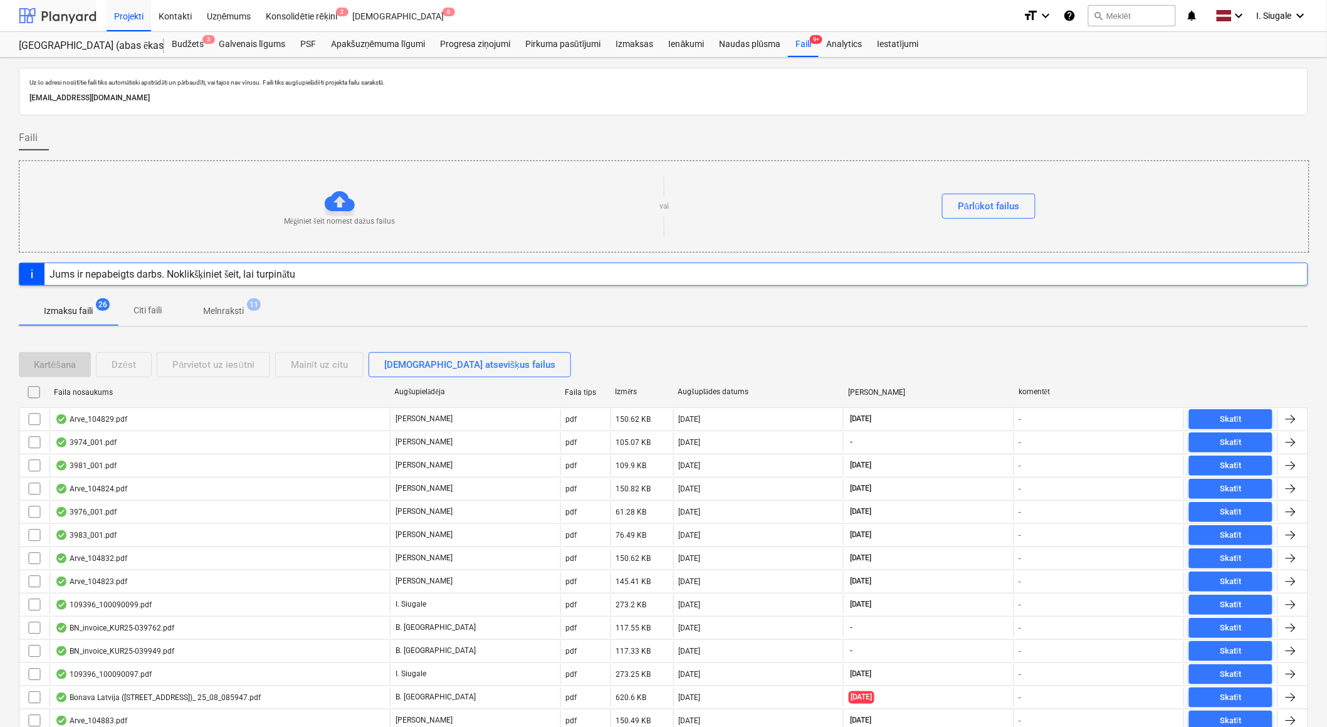
click at [72, 13] on div at bounding box center [58, 15] width 78 height 31
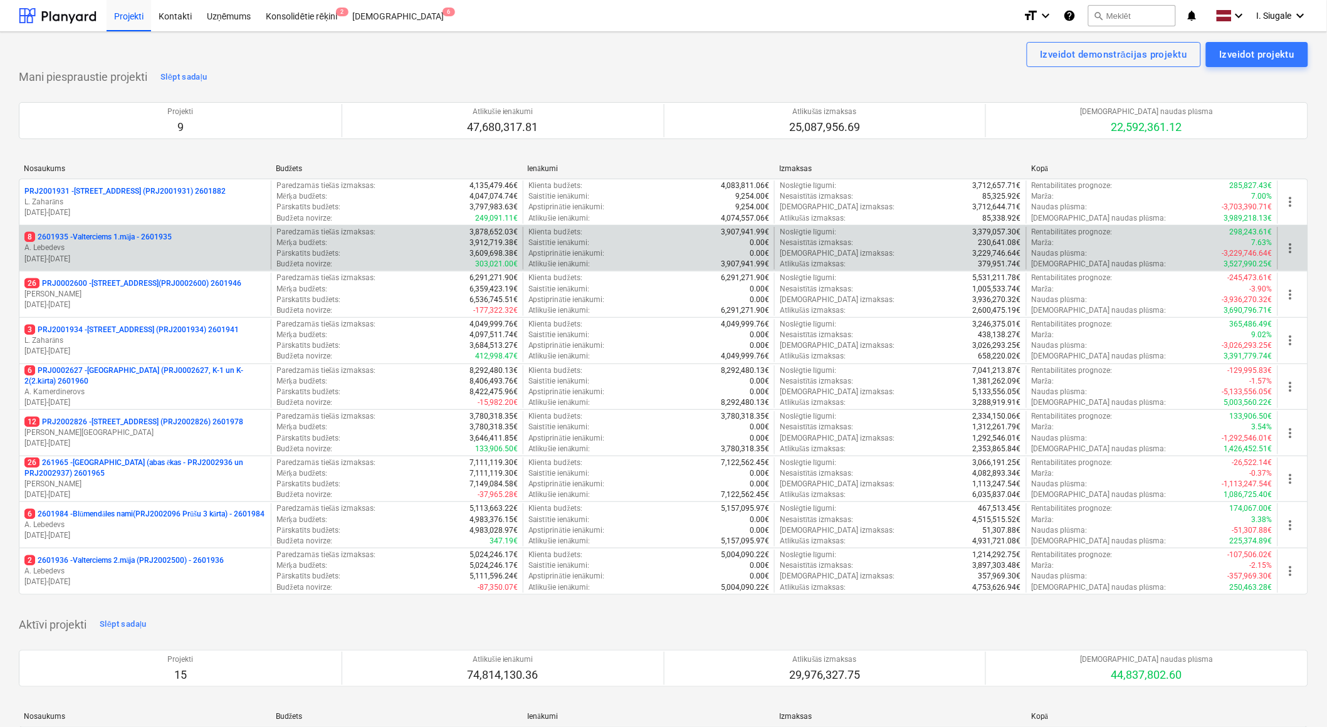
click at [163, 246] on p "A. Lebedevs" at bounding box center [144, 248] width 241 height 11
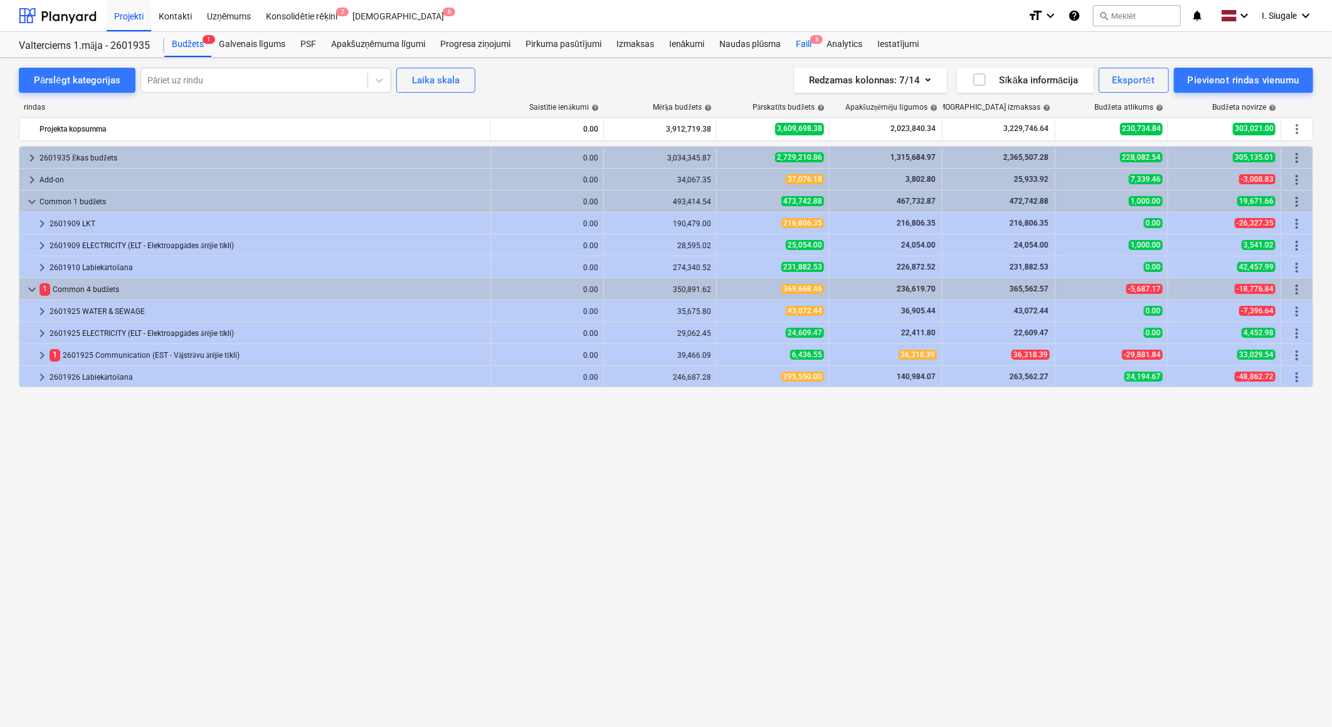
click at [816, 41] on span "8" at bounding box center [816, 39] width 13 height 9
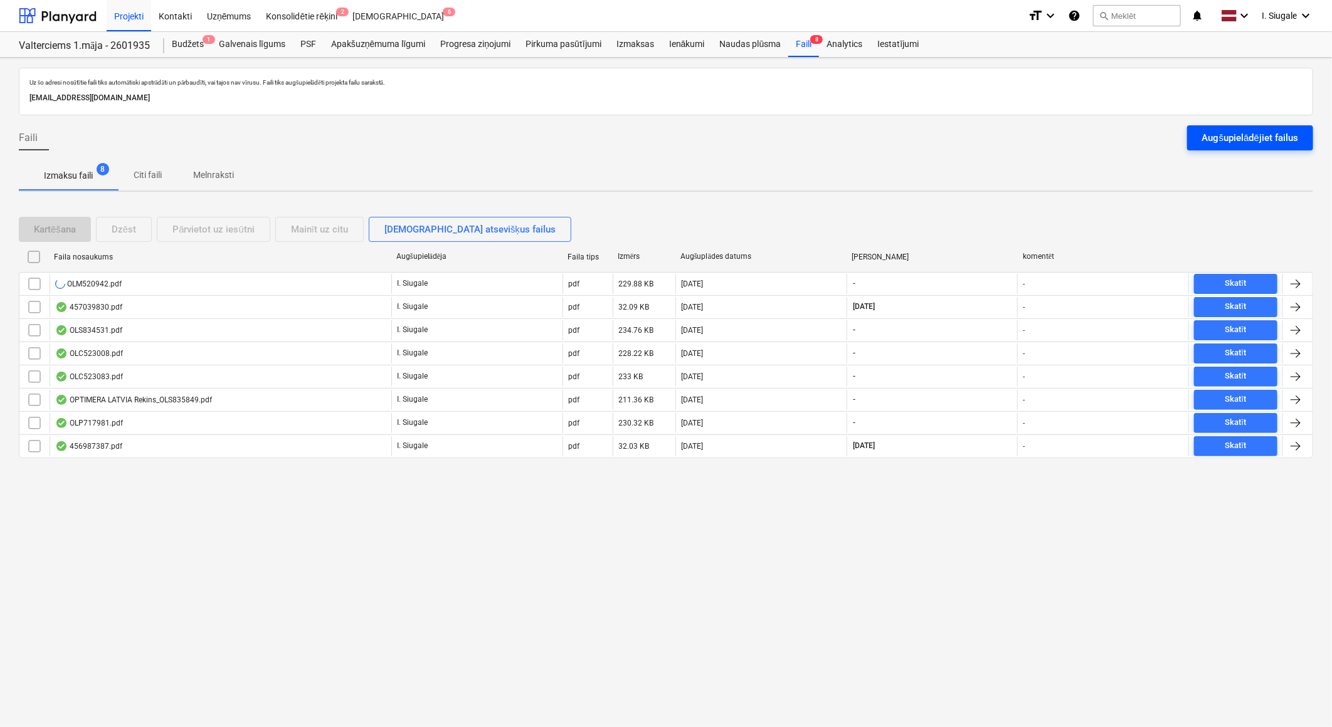
click at [1249, 140] on div "Augšupielādējiet failus" at bounding box center [1250, 138] width 96 height 16
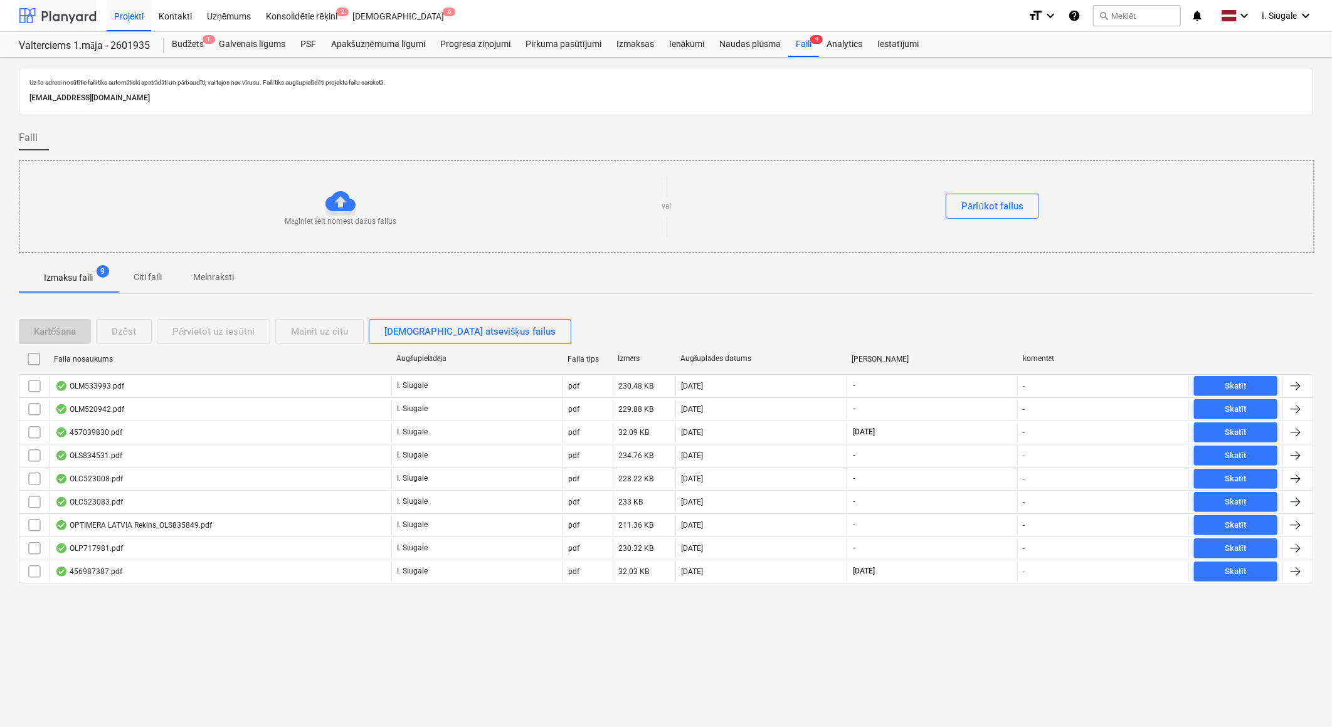
click at [53, 14] on div at bounding box center [58, 15] width 78 height 31
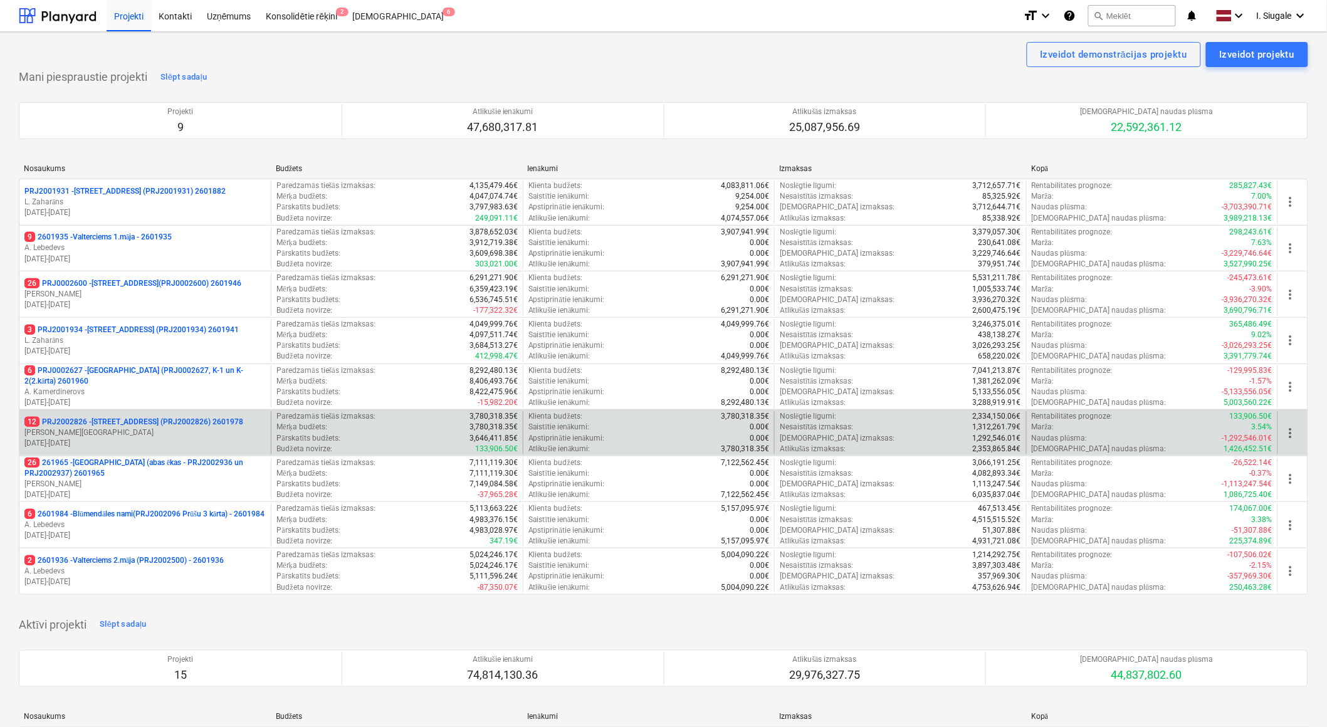
click at [145, 434] on p "[PERSON_NAME][GEOGRAPHIC_DATA]" at bounding box center [144, 433] width 241 height 11
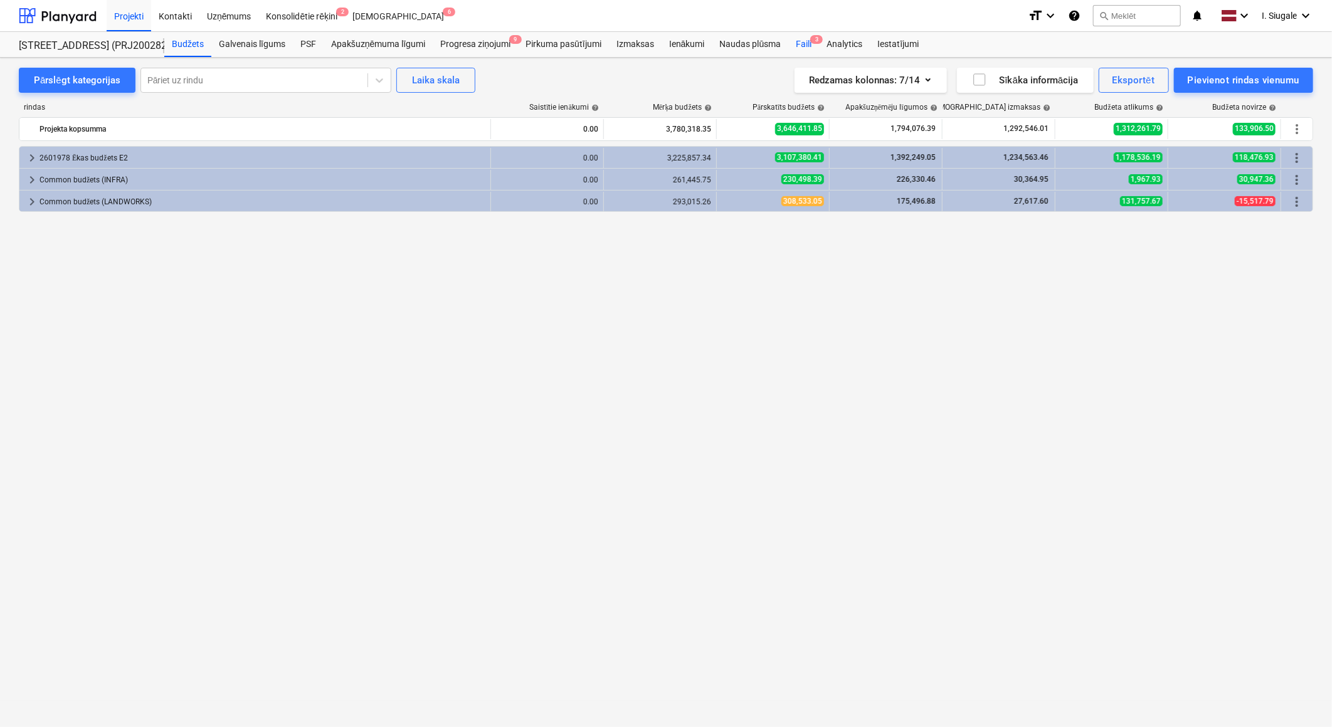
click at [813, 41] on span "3" at bounding box center [816, 39] width 13 height 9
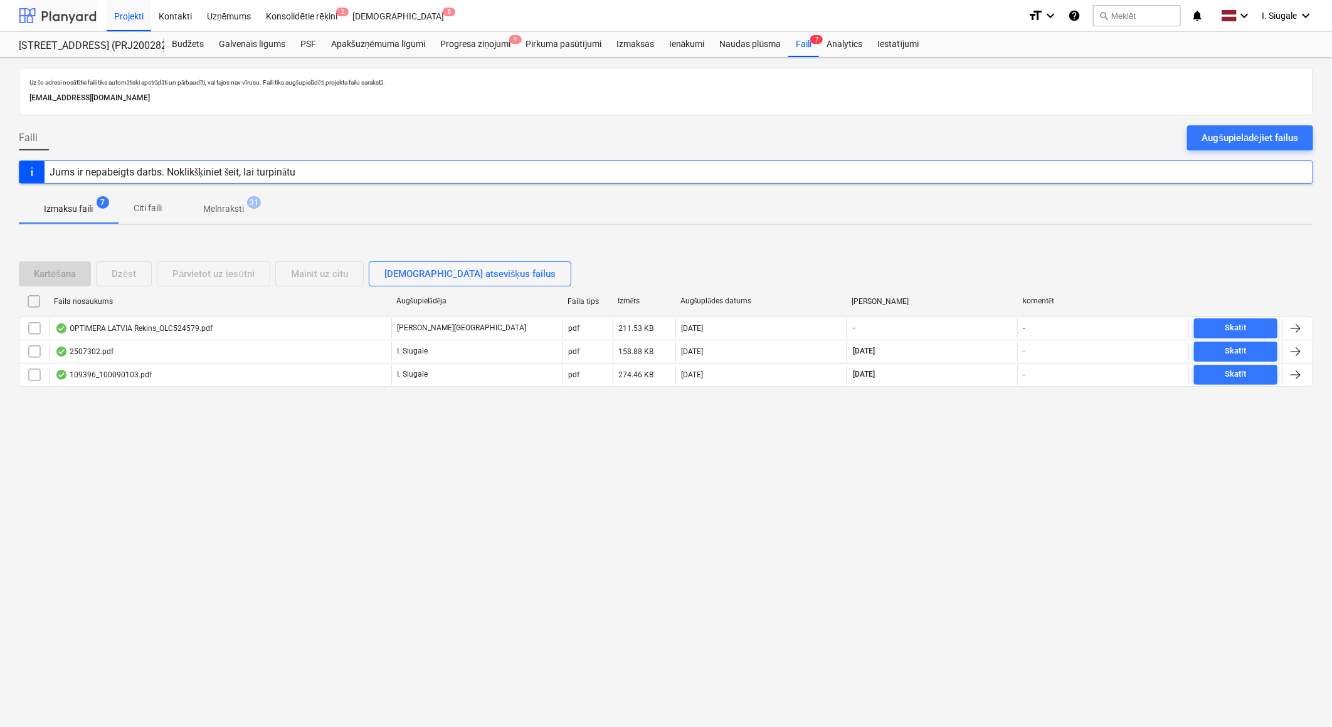
click at [55, 14] on div at bounding box center [58, 15] width 78 height 31
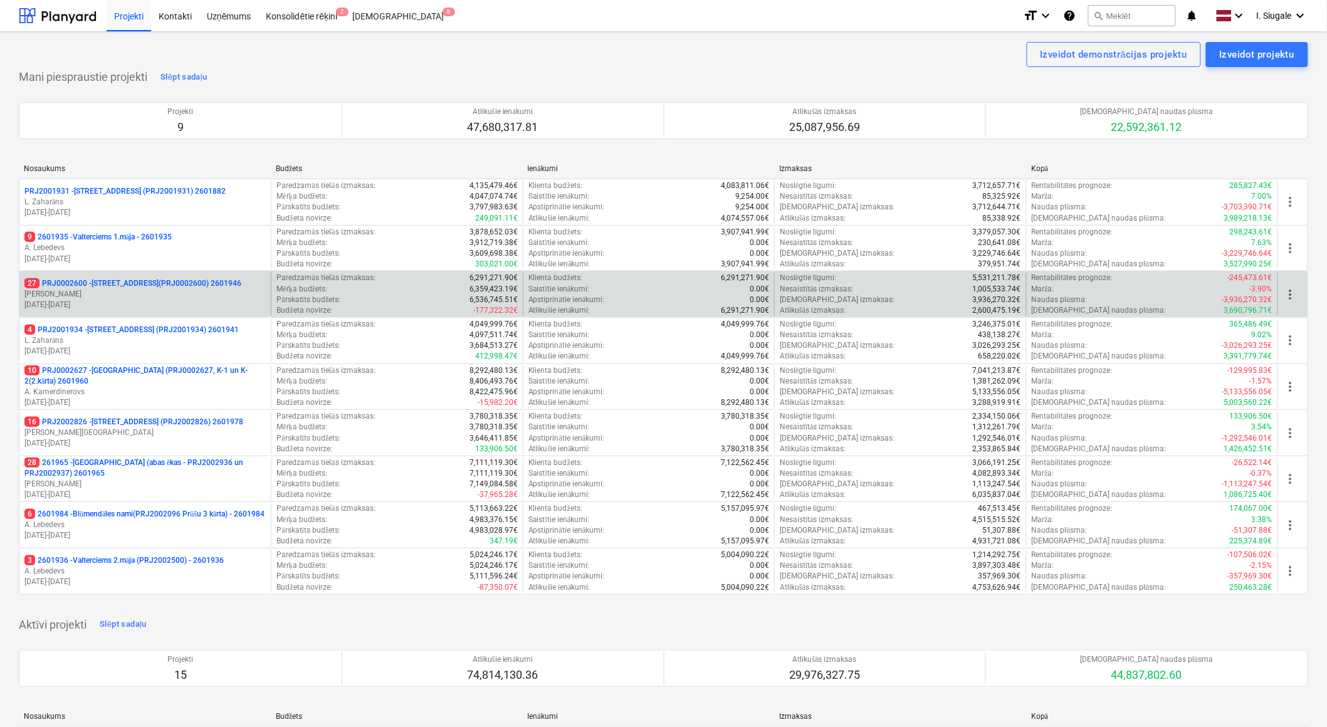
click at [127, 295] on p "[PERSON_NAME]" at bounding box center [144, 294] width 241 height 11
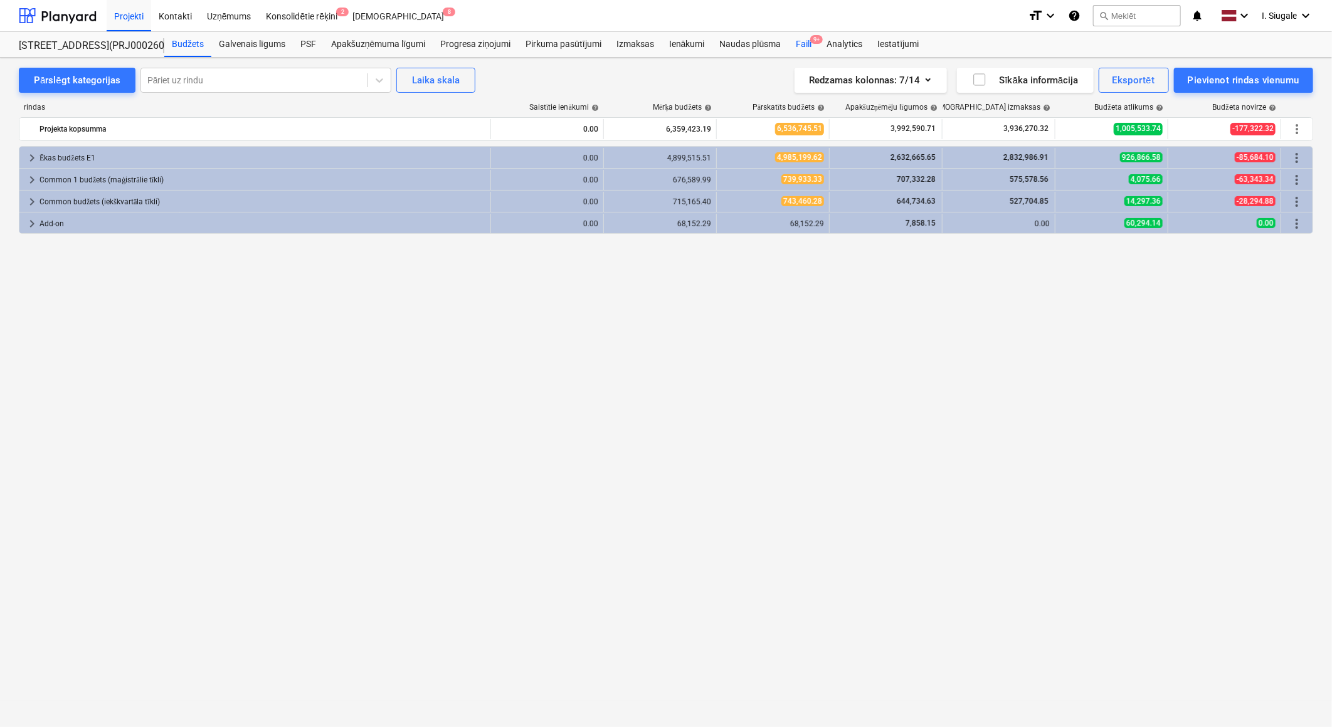
click at [806, 45] on div "Faili 9+" at bounding box center [803, 44] width 31 height 25
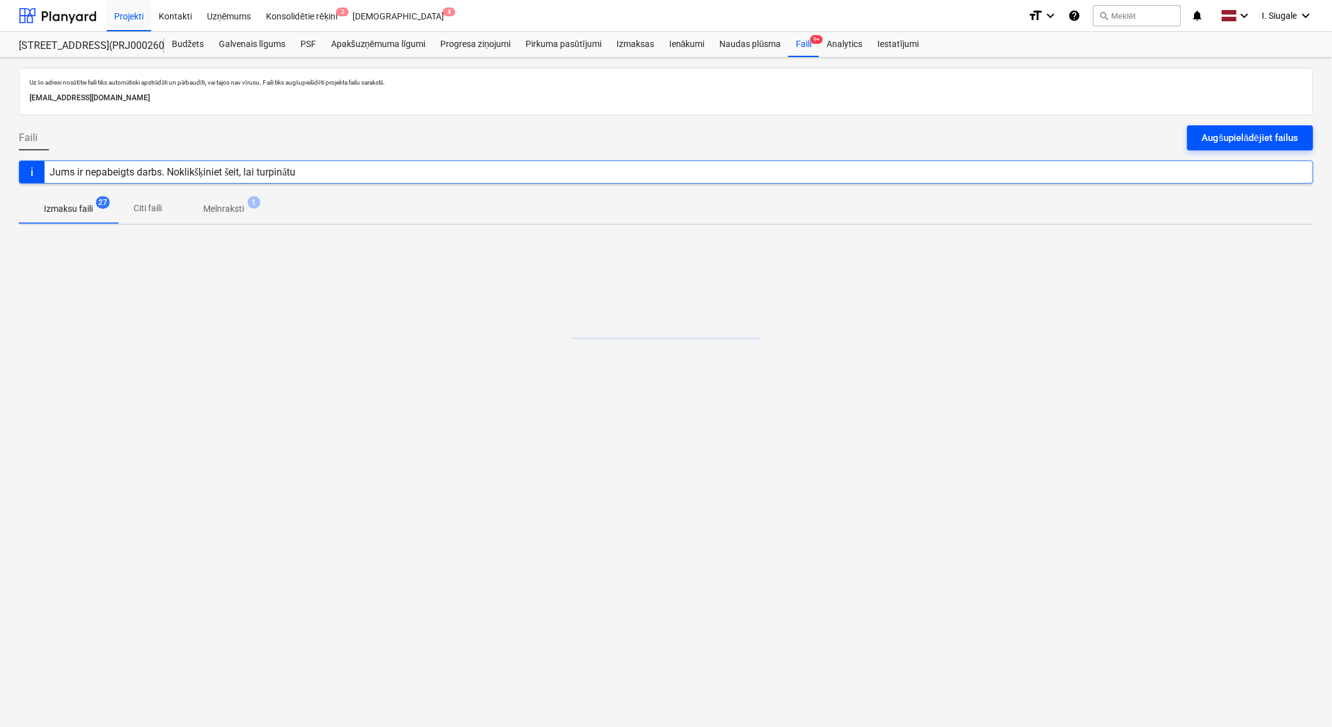
click at [1236, 134] on div "Augšupielādējiet failus" at bounding box center [1250, 138] width 96 height 16
